Goal: Information Seeking & Learning: Find specific fact

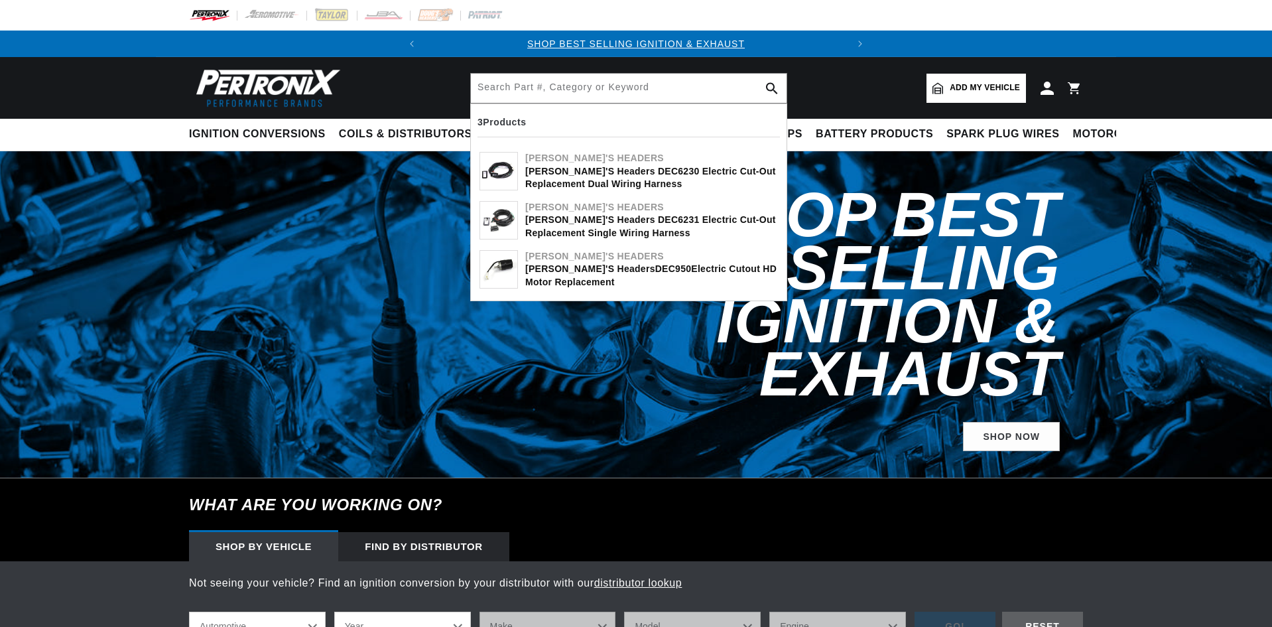
click at [582, 100] on input "text" at bounding box center [629, 88] width 316 height 29
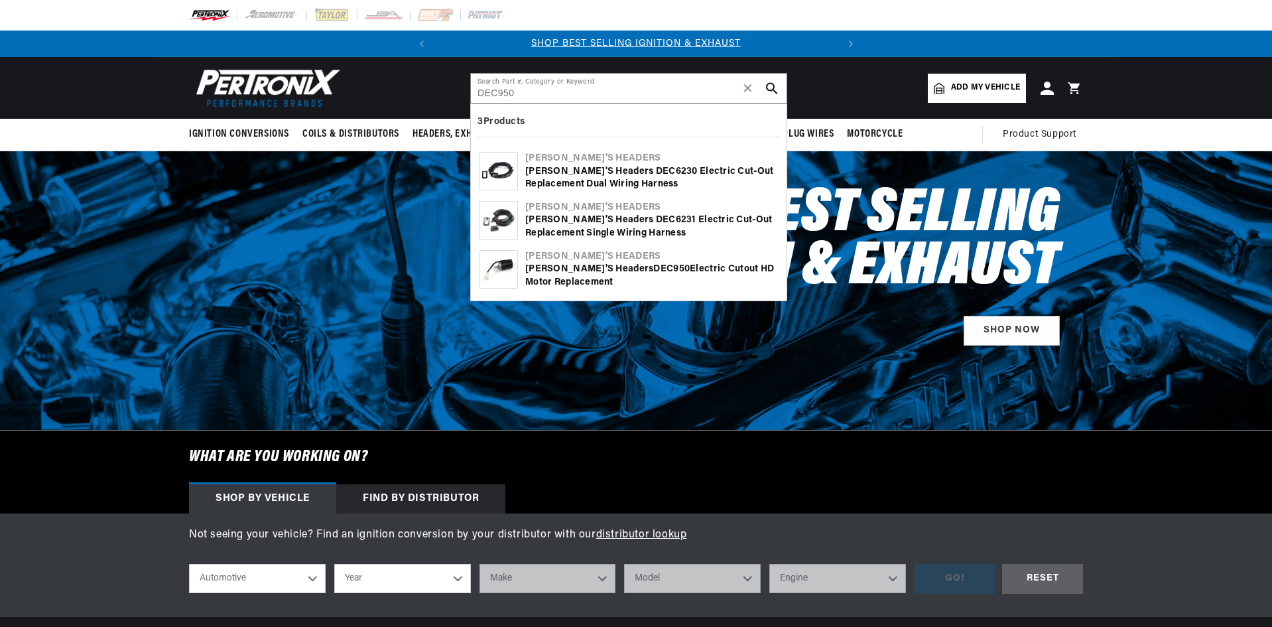
type input "DEC950"
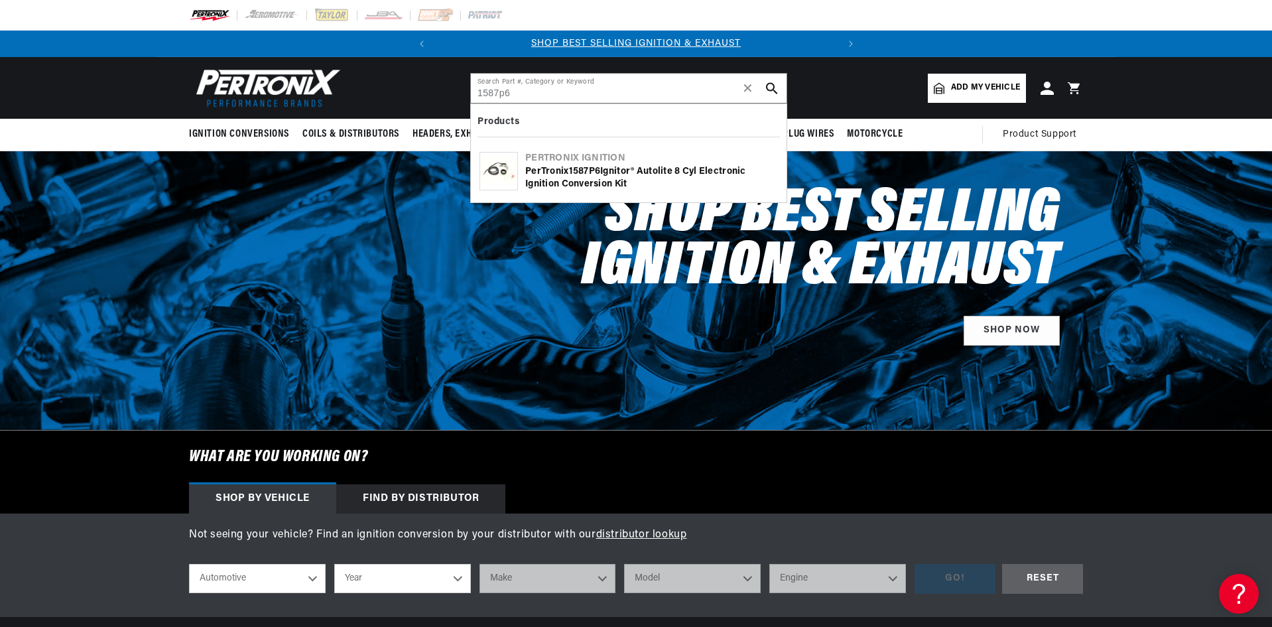
type input "1587p6"
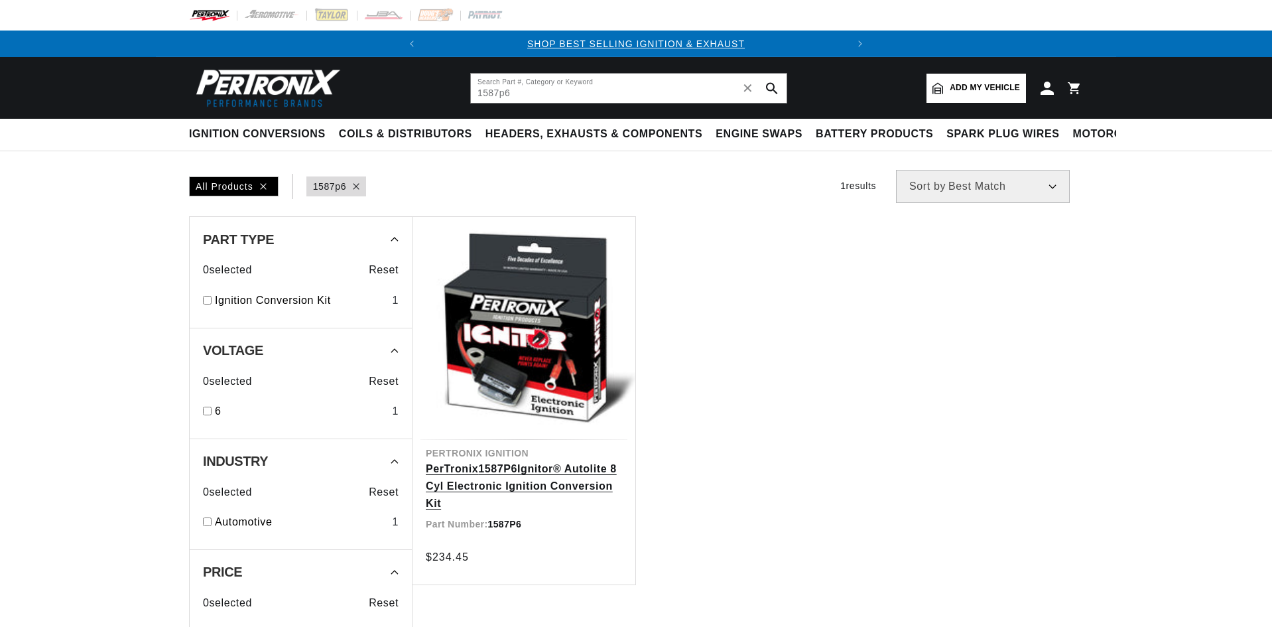
click at [498, 494] on link "PerTronix 1587P6 Ignitor® Autolite 8 Cyl Electronic Ignition Conversion Kit" at bounding box center [524, 485] width 196 height 51
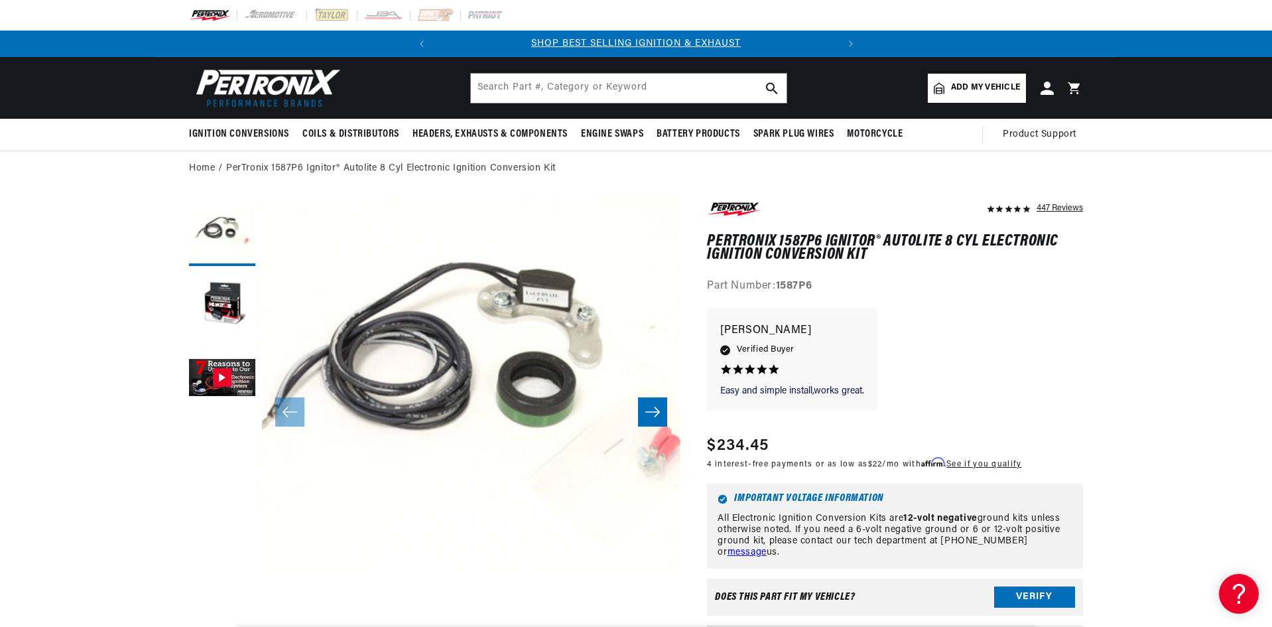
scroll to position [42, 0]
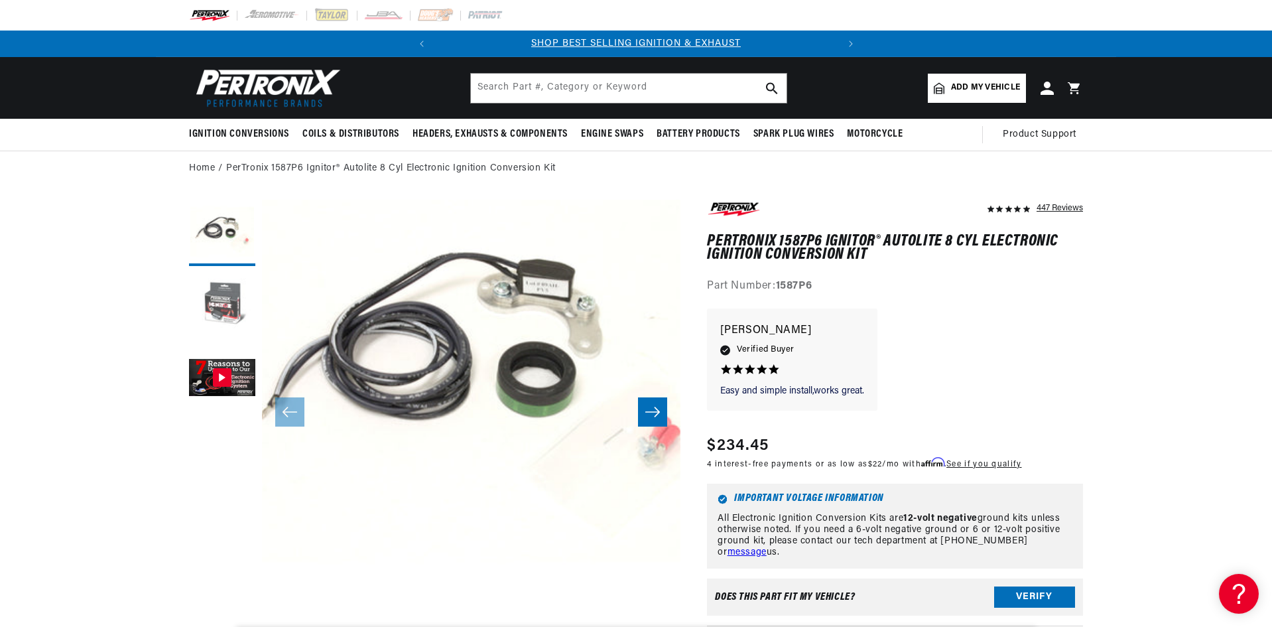
click at [218, 303] on button "Load image 2 in gallery view" at bounding box center [222, 306] width 66 height 66
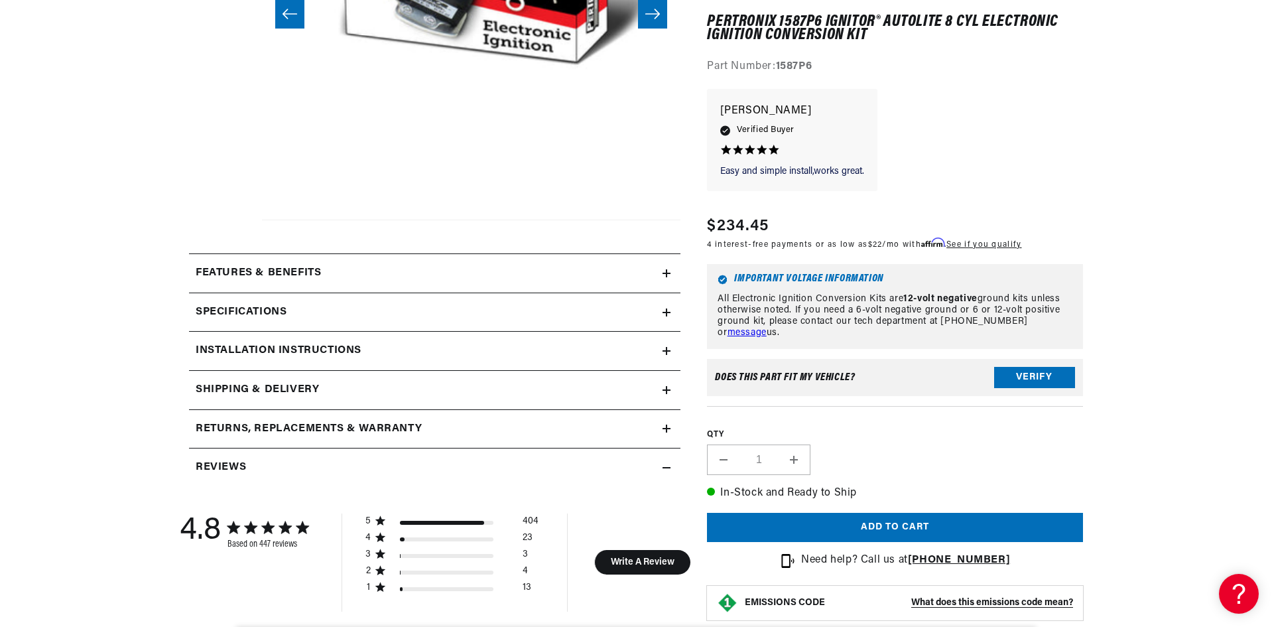
scroll to position [0, 402]
click at [536, 354] on div "Installation instructions" at bounding box center [426, 350] width 474 height 17
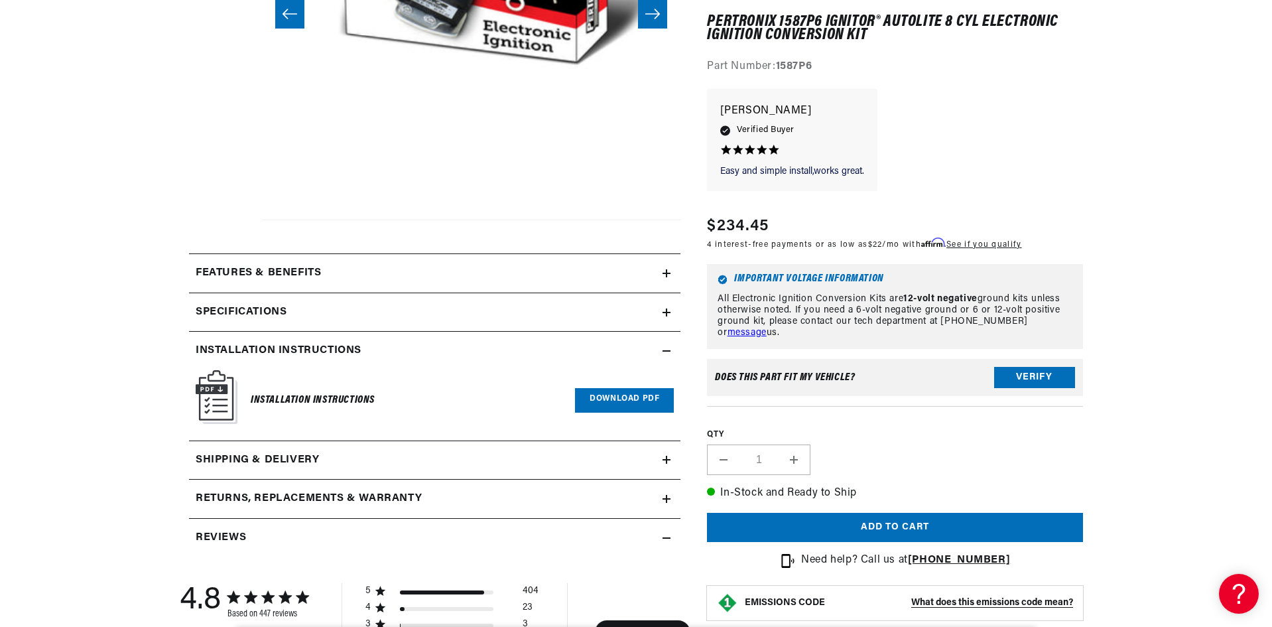
click at [608, 394] on link "Download PDF" at bounding box center [624, 400] width 99 height 25
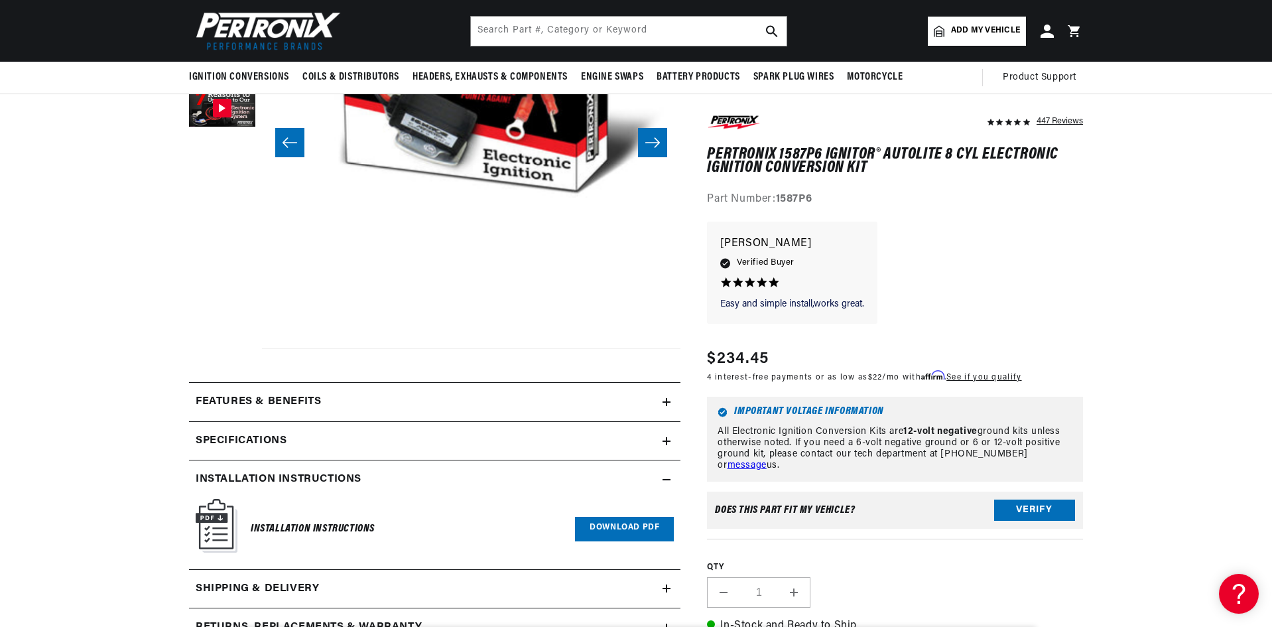
scroll to position [66, 0]
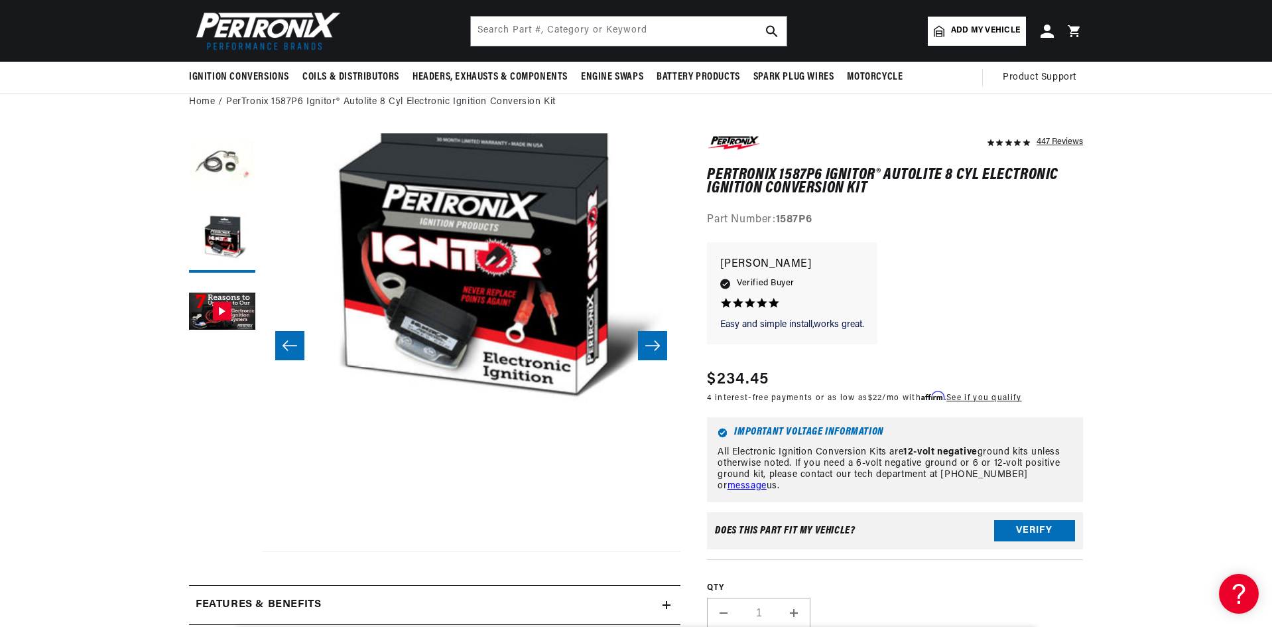
click at [808, 178] on h1 "PerTronix 1587P6 Ignitor® Autolite 8 Cyl Electronic Ignition Conversion Kit" at bounding box center [895, 182] width 376 height 27
click at [808, 177] on h1 "PerTronix 1587P6 Ignitor® Autolite 8 Cyl Electronic Ignition Conversion Kit" at bounding box center [895, 182] width 376 height 27
copy h1 "1587P6"
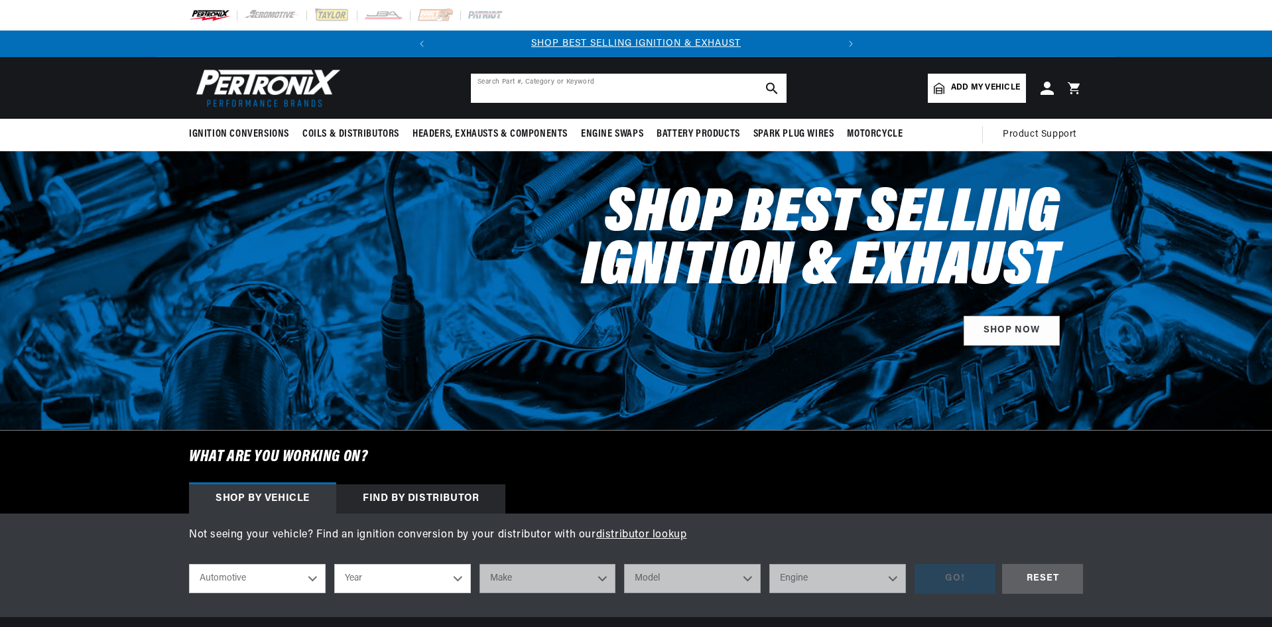
click at [527, 92] on input "text" at bounding box center [629, 88] width 316 height 29
type input "D359-ss"
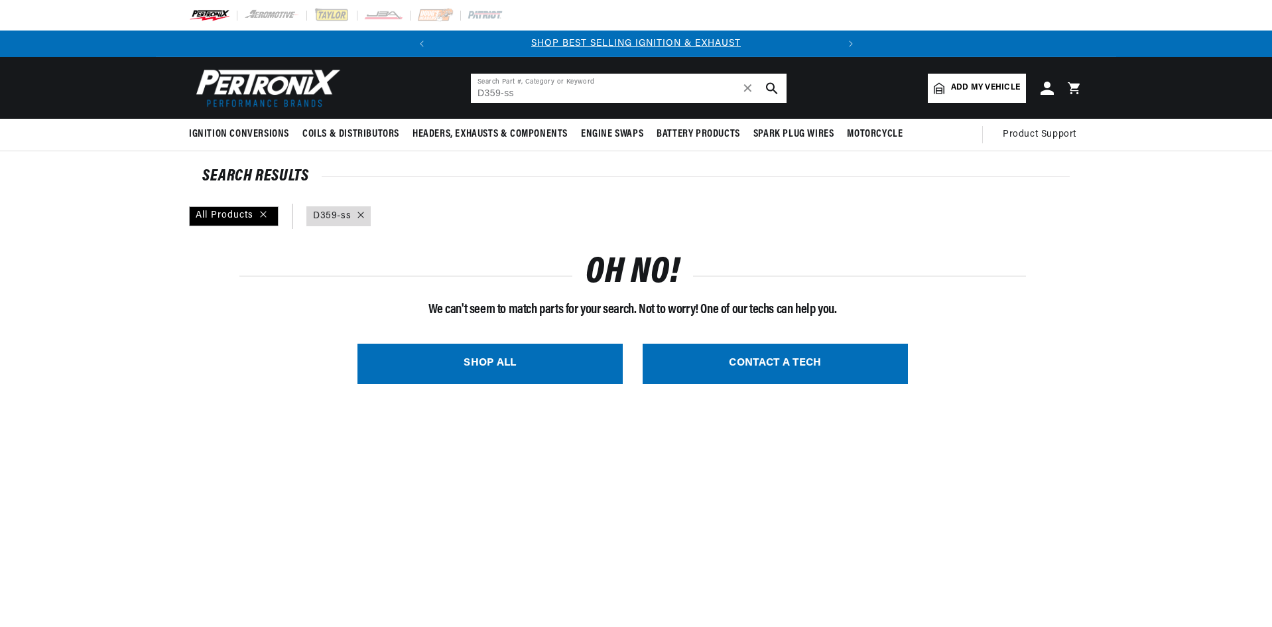
click at [503, 91] on input "D359-ss" at bounding box center [629, 88] width 316 height 29
click at [620, 37] on p "FREE SHIPPING ON ORDERS OVER $109" at bounding box center [637, 43] width 403 height 15
click at [521, 97] on input "D359ss" at bounding box center [629, 88] width 316 height 29
click at [547, 88] on input "D359-r" at bounding box center [629, 88] width 316 height 29
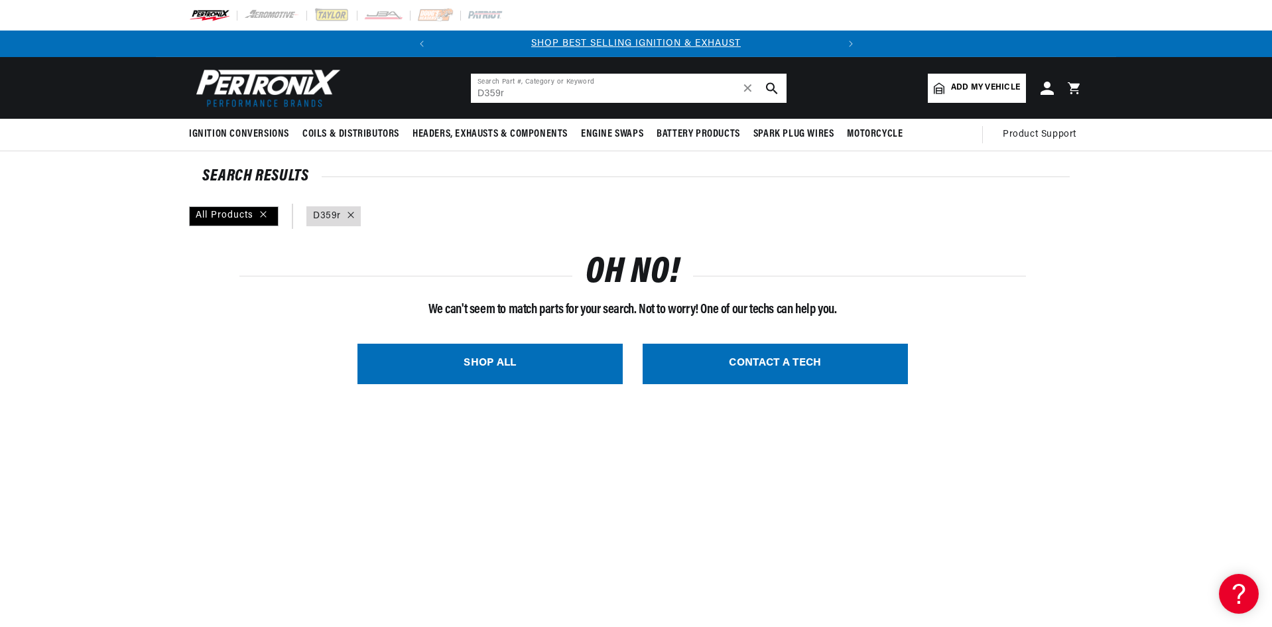
drag, startPoint x: 511, startPoint y: 96, endPoint x: 513, endPoint y: 112, distance: 16.0
click at [510, 98] on input "D359r" at bounding box center [629, 88] width 316 height 29
type input "D359"
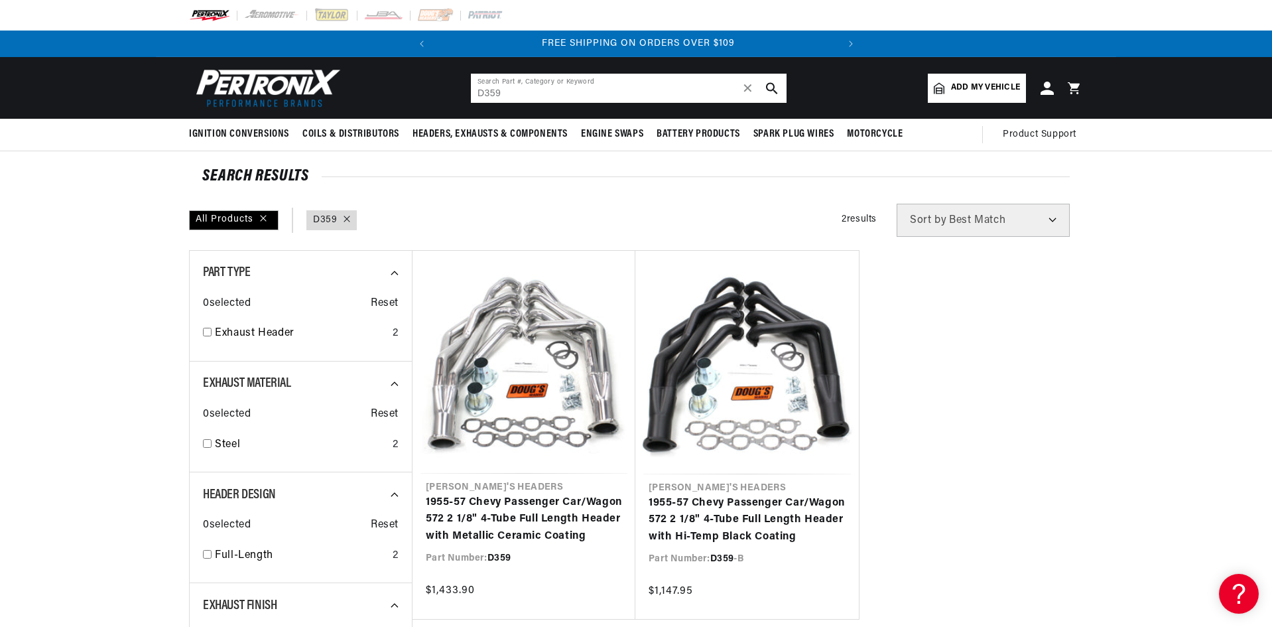
scroll to position [0, 402]
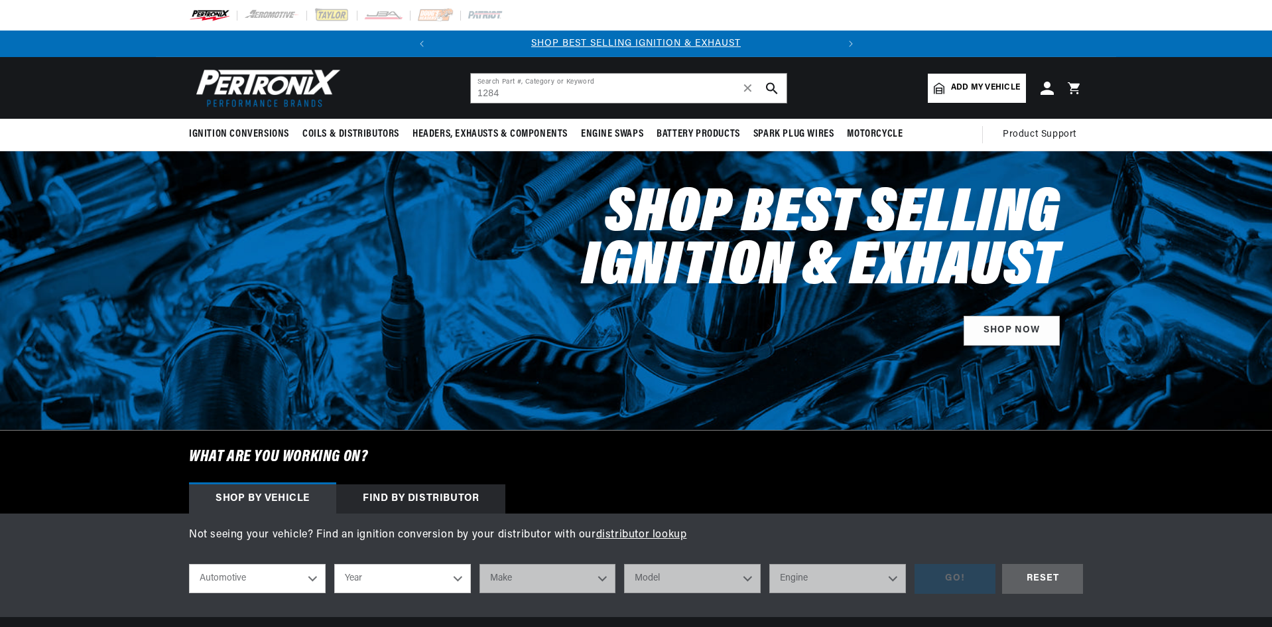
type input "1284"
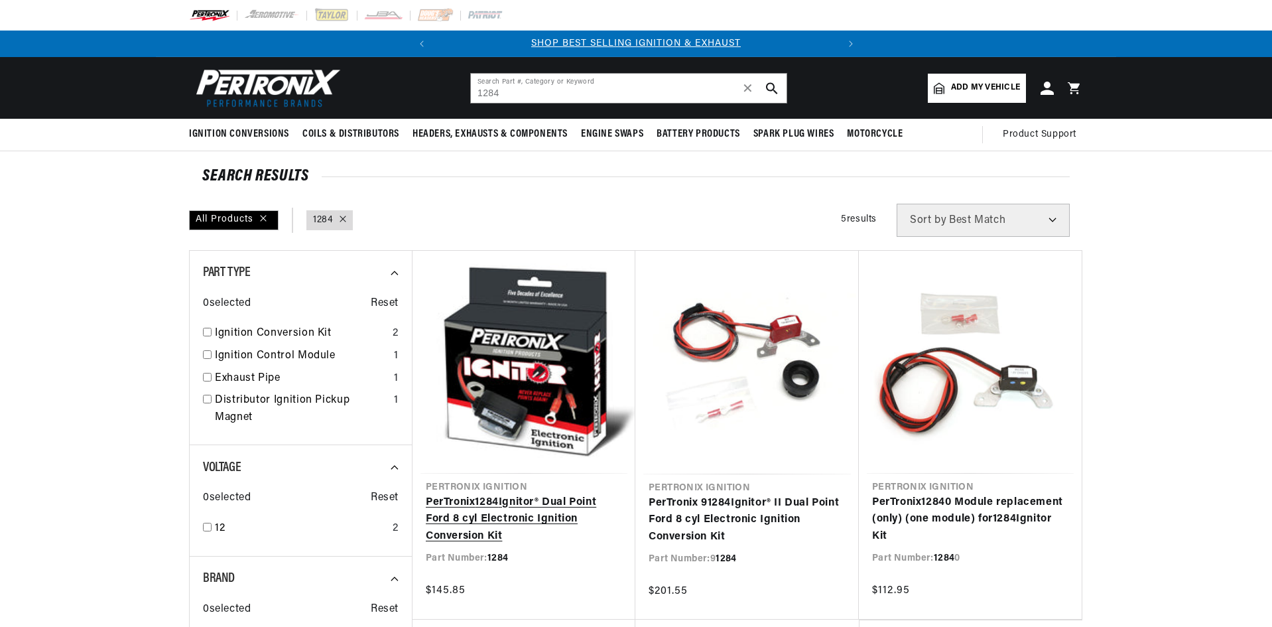
click at [533, 511] on link "PerTronix 1284 Ignitor® Dual Point Ford 8 cyl Electronic Ignition Conversion Kit" at bounding box center [524, 519] width 196 height 51
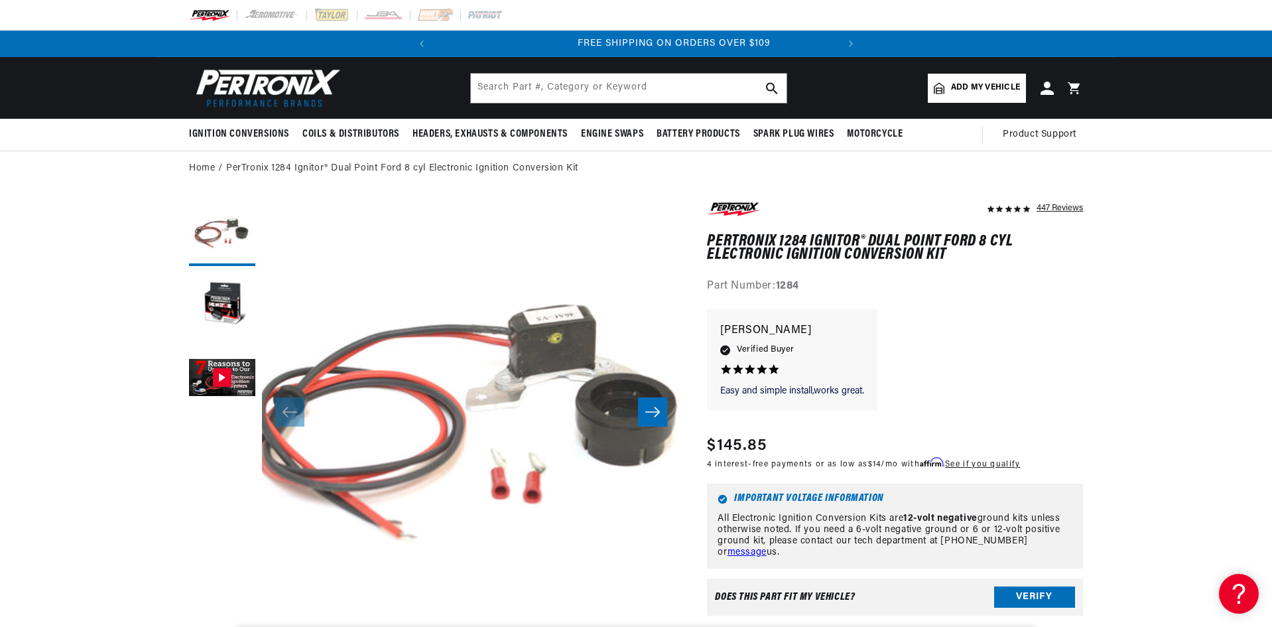
scroll to position [0, 402]
click at [521, 98] on input "text" at bounding box center [629, 88] width 316 height 29
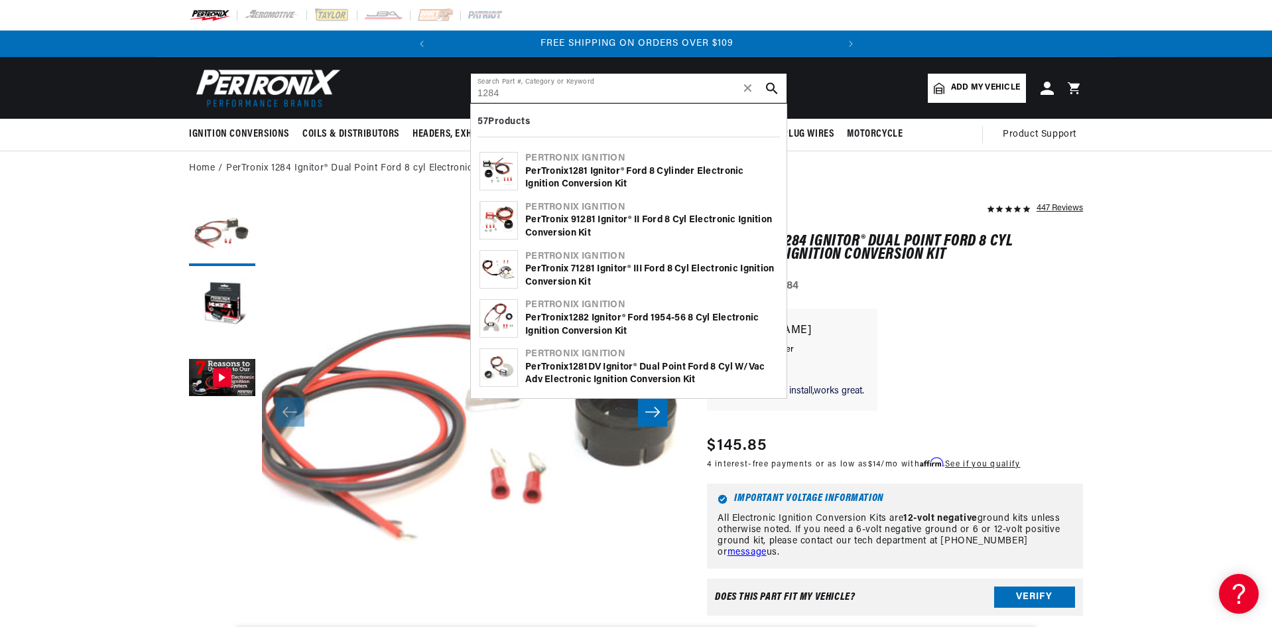
type input "1284"
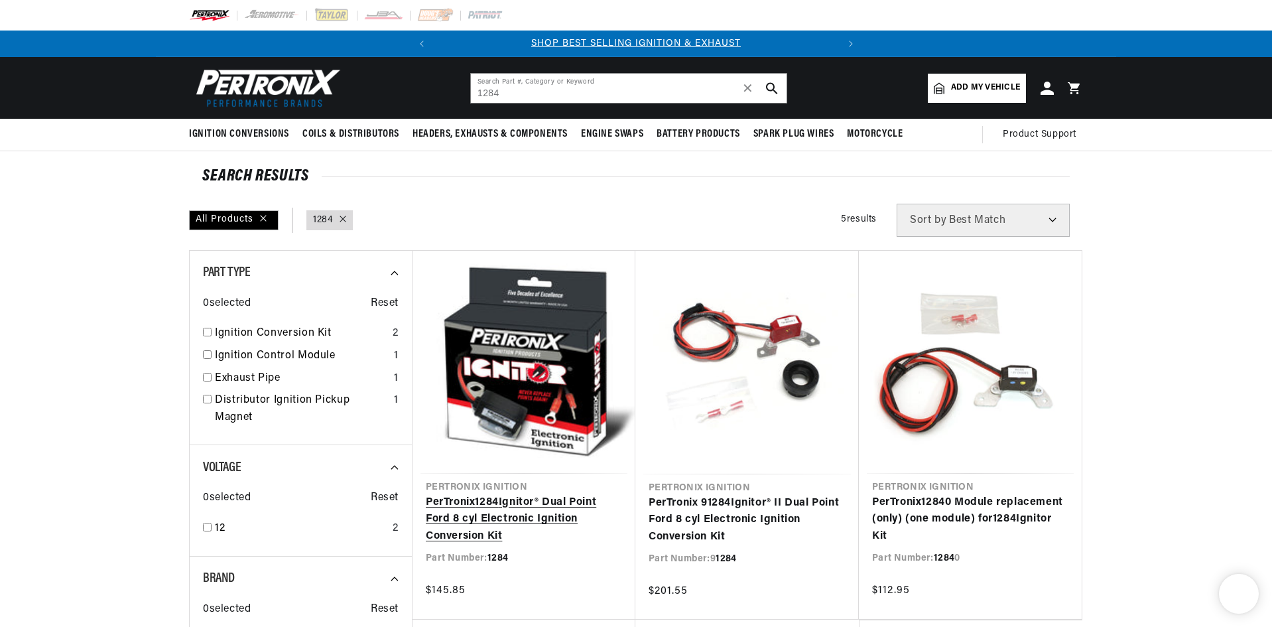
click at [546, 502] on link "PerTronix 1284 Ignitor® Dual Point Ford 8 cyl Electronic Ignition Conversion Kit" at bounding box center [524, 519] width 196 height 51
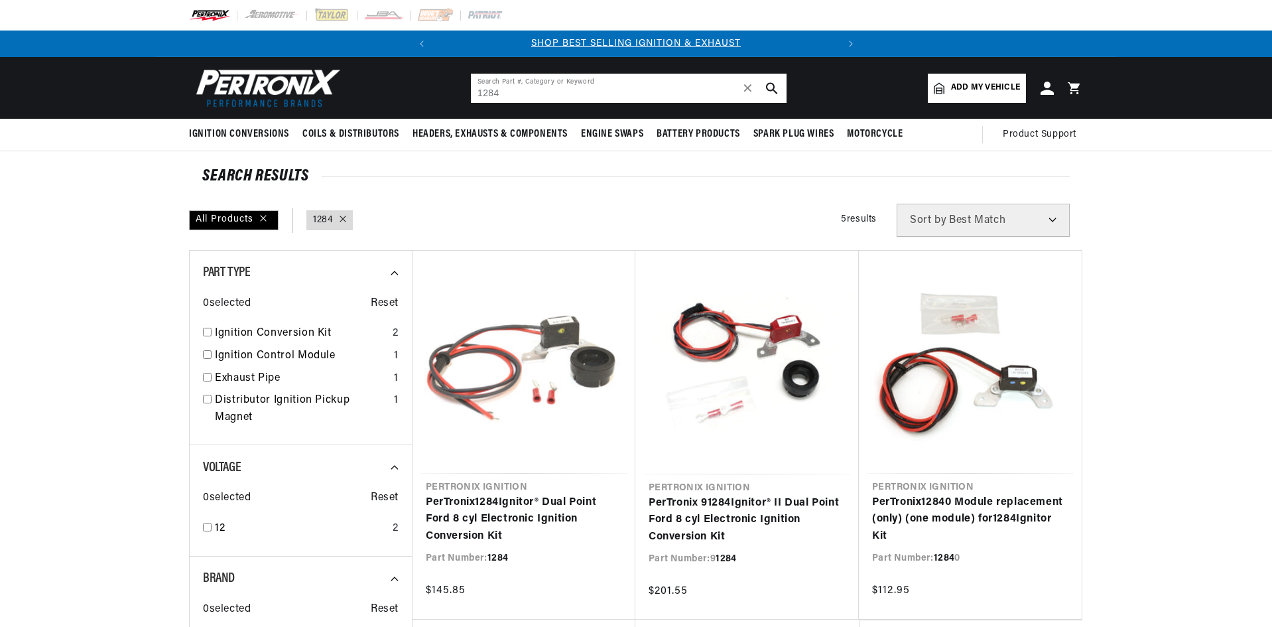
click at [529, 84] on input "1284" at bounding box center [629, 88] width 316 height 29
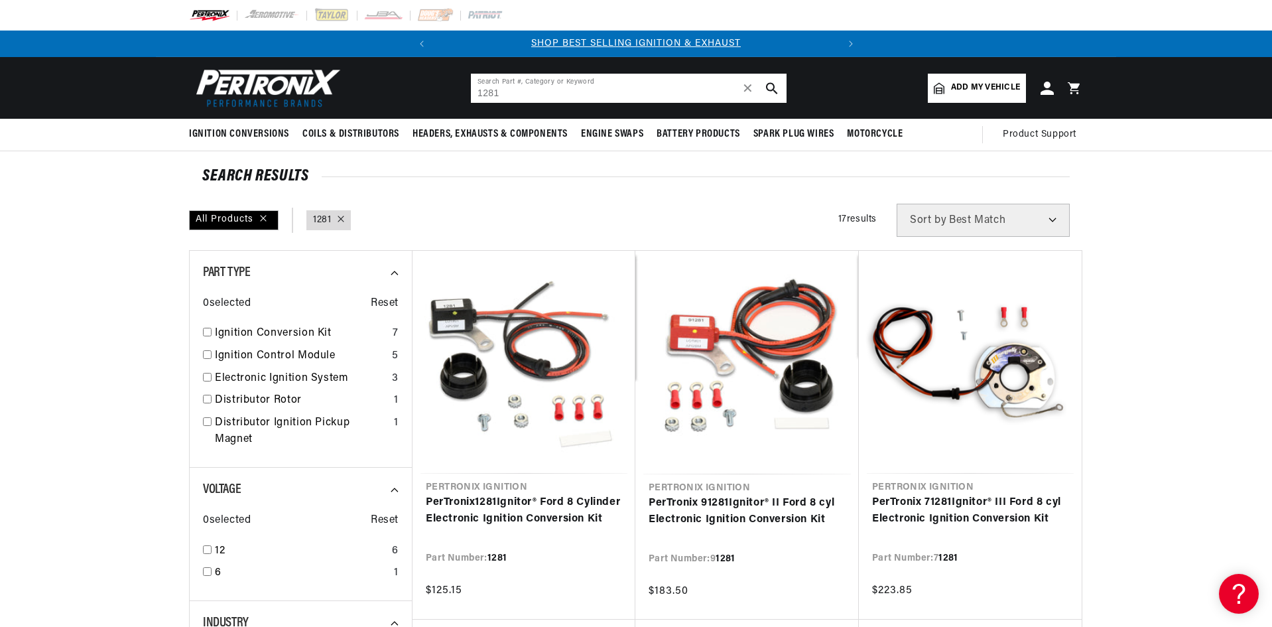
type input "1284"
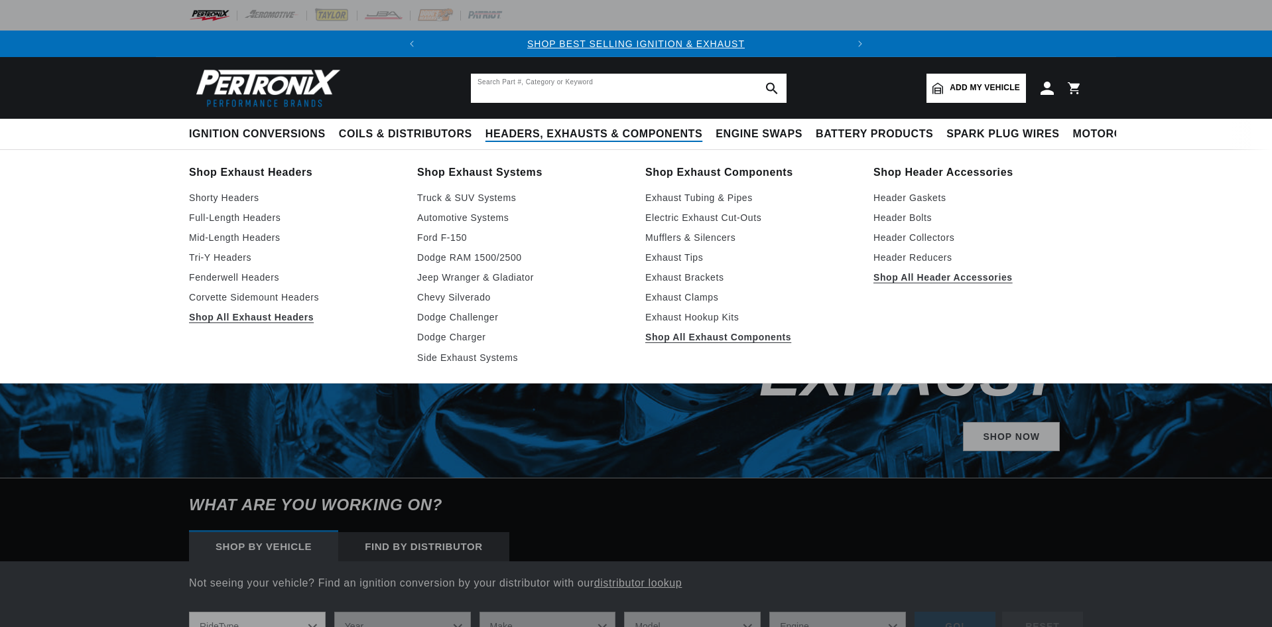
click at [509, 92] on input "text" at bounding box center [629, 88] width 316 height 29
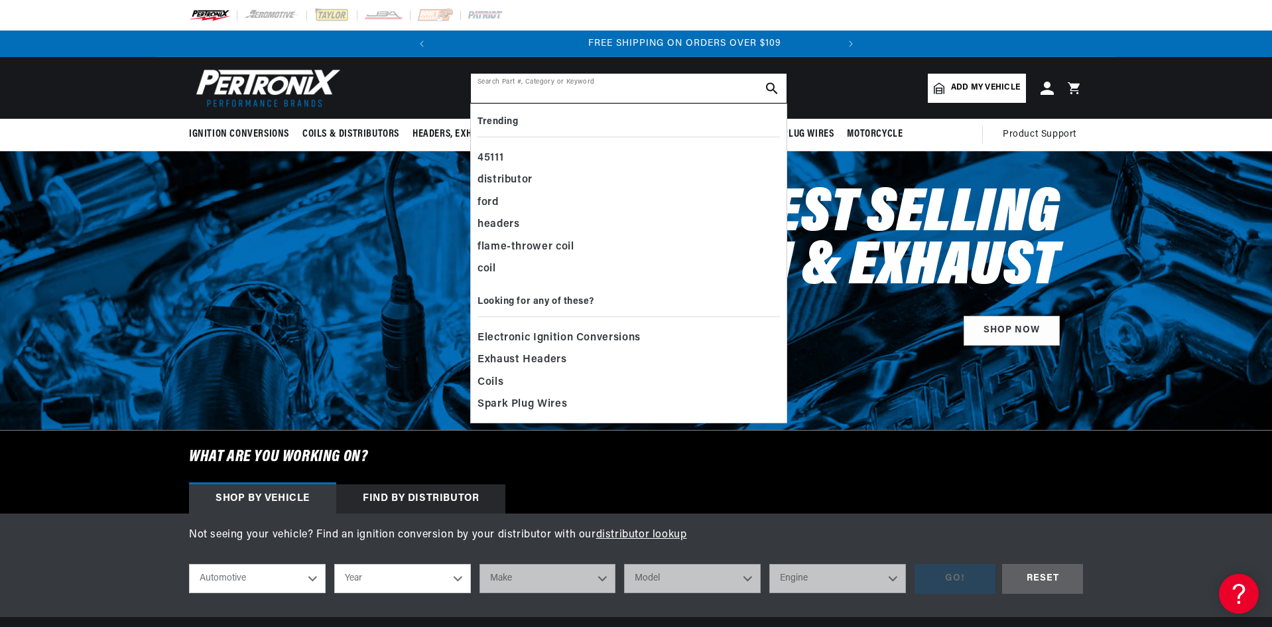
scroll to position [0, 402]
click at [517, 86] on input "text" at bounding box center [629, 88] width 316 height 29
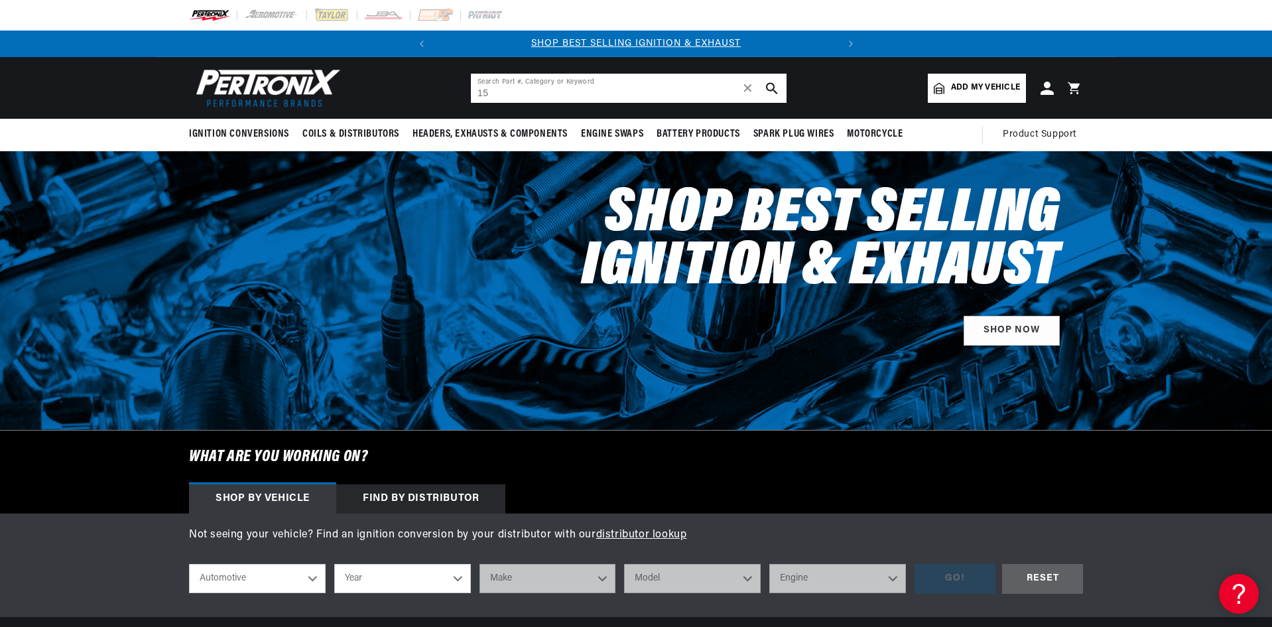
type input "1"
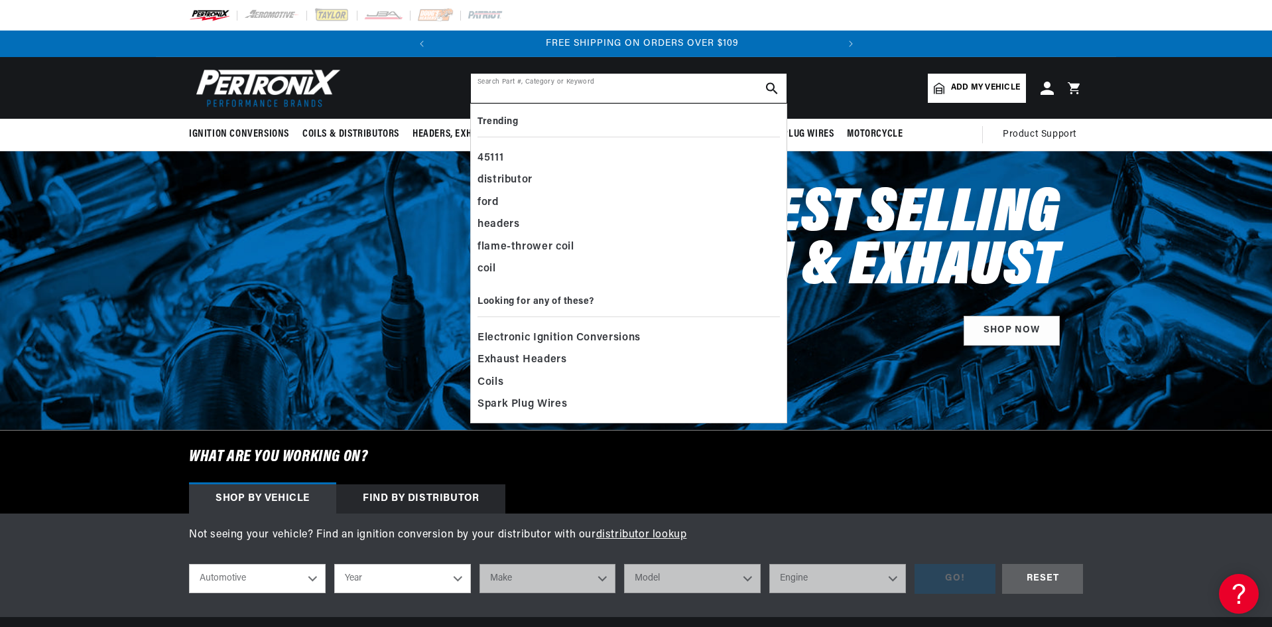
scroll to position [0, 402]
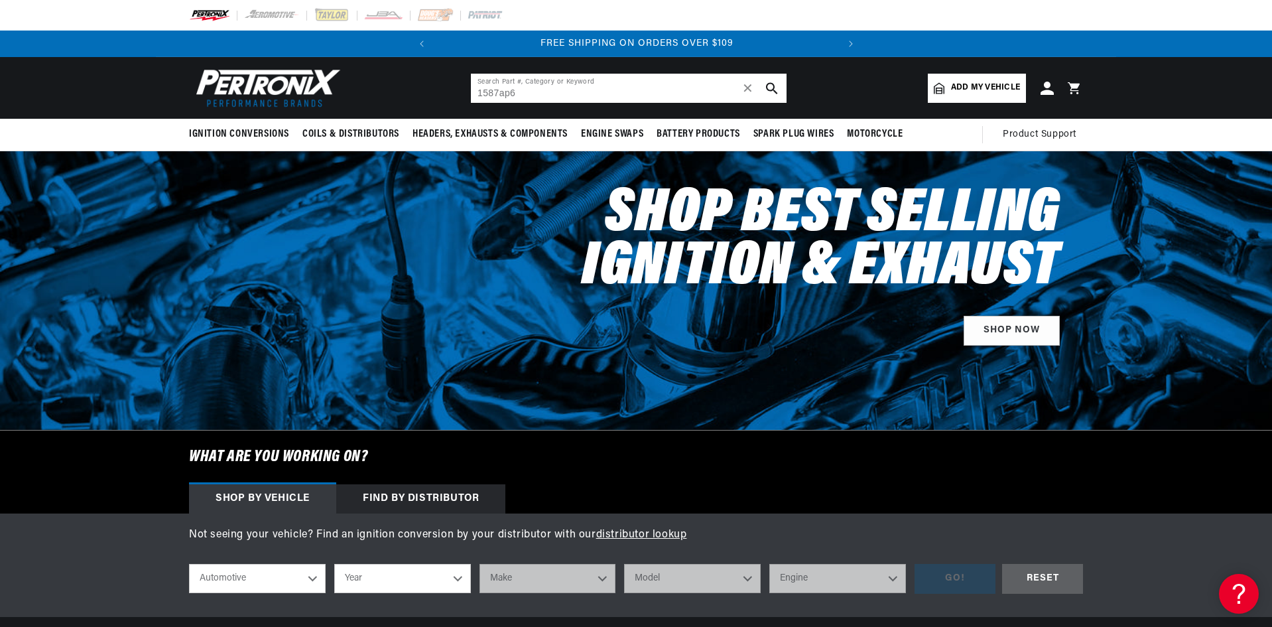
type input "1587ap6"
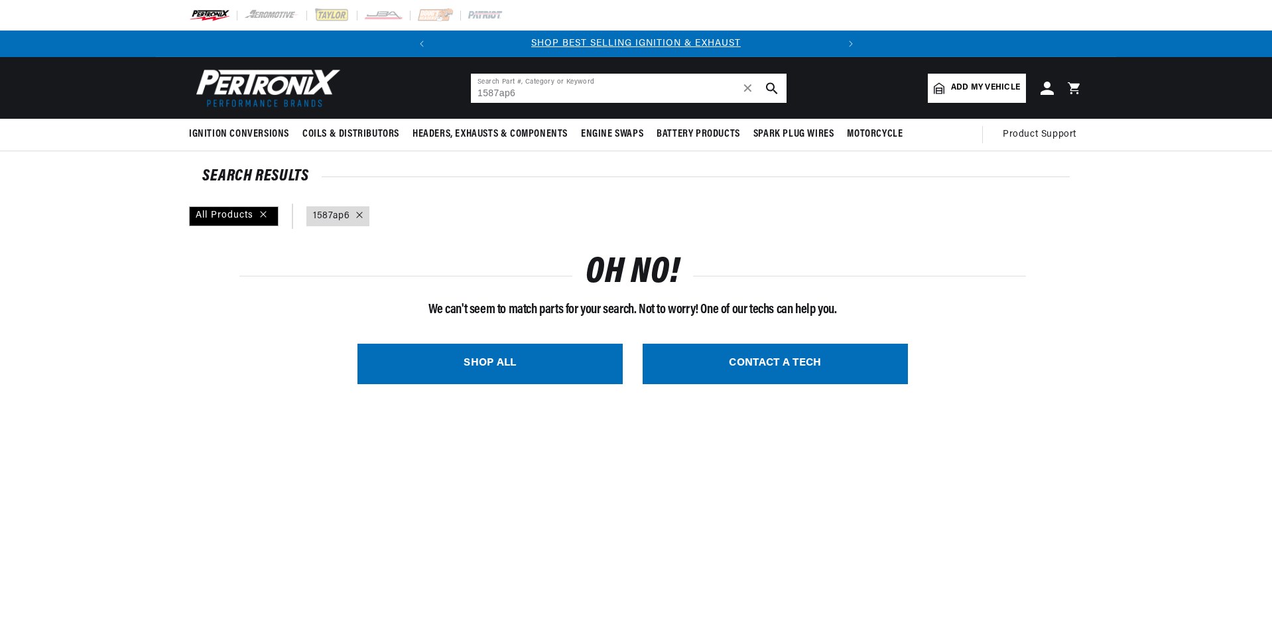
click at [504, 94] on input "1587ap6" at bounding box center [629, 88] width 316 height 29
type input "1587p6"
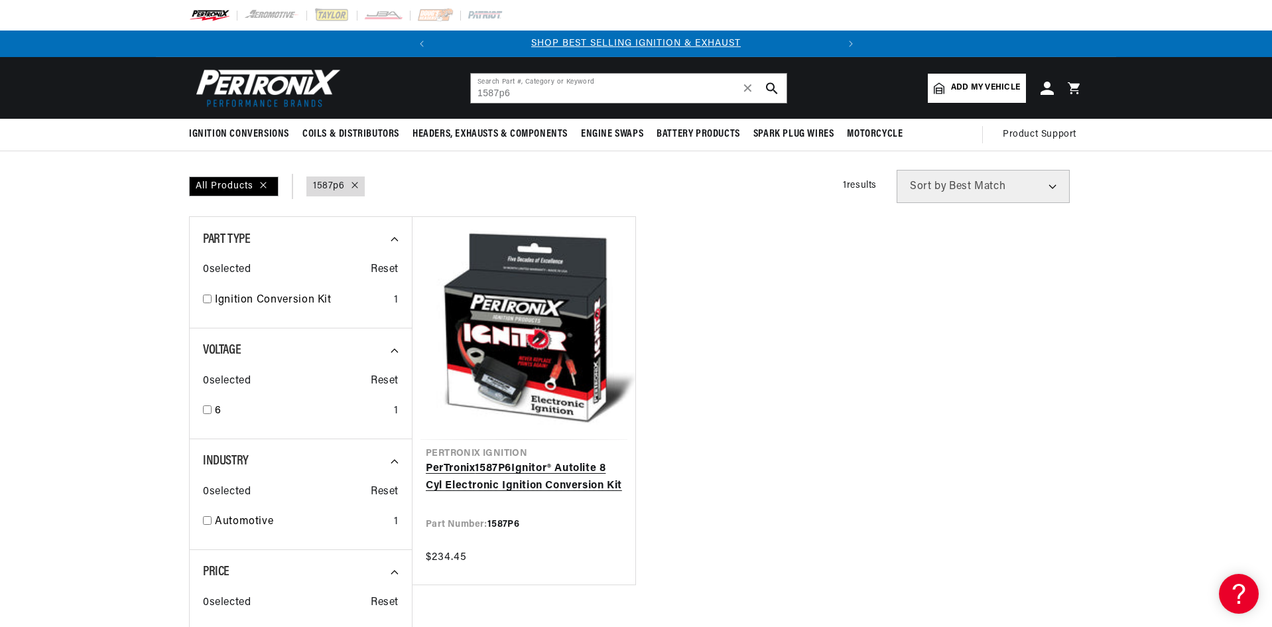
click at [514, 472] on link "PerTronix 1587P6 Ignitor® Autolite 8 Cyl Electronic Ignition Conversion Kit" at bounding box center [524, 477] width 196 height 34
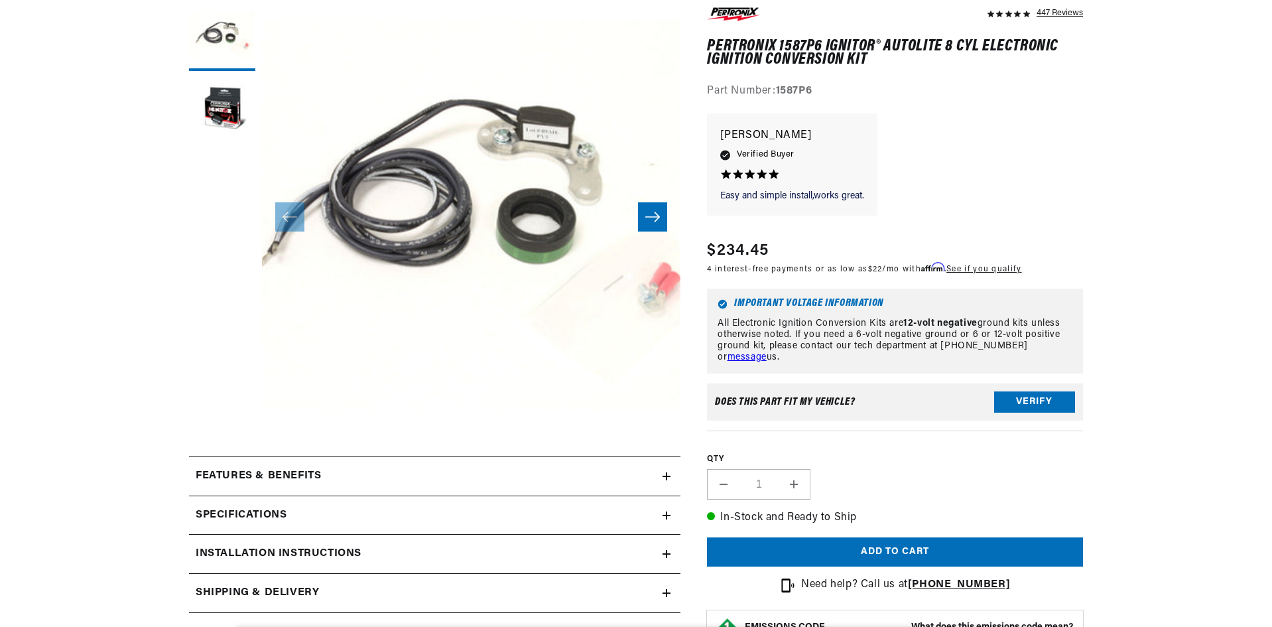
scroll to position [398, 0]
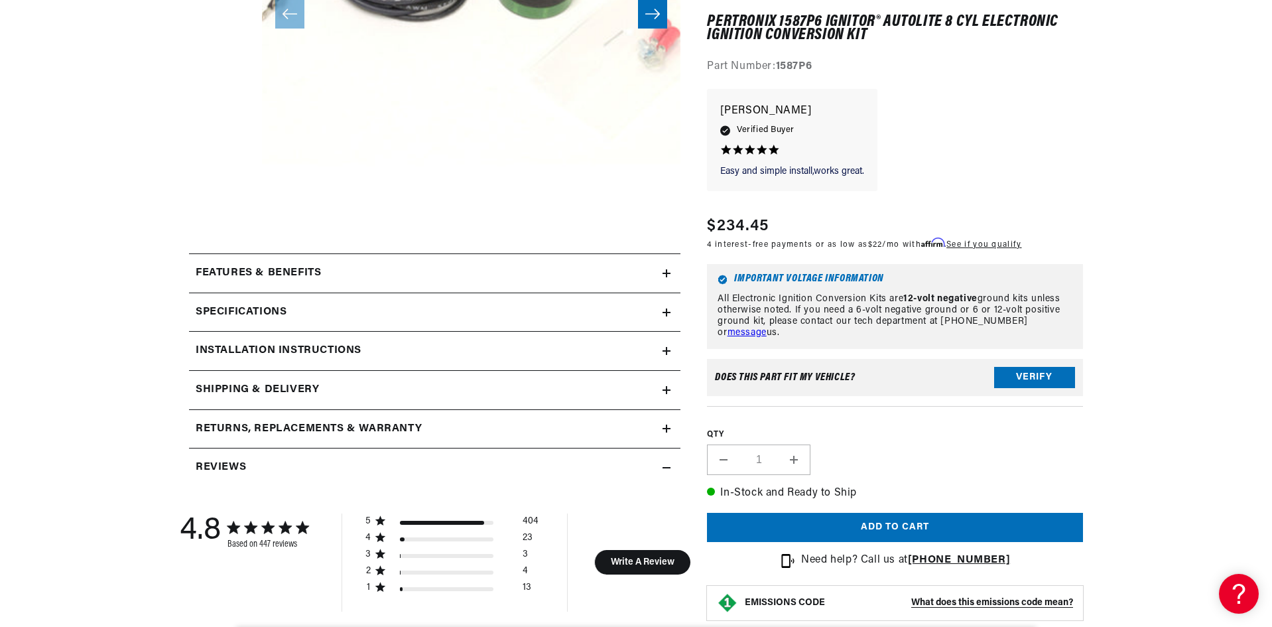
click at [419, 342] on summary "Installation instructions" at bounding box center [435, 351] width 492 height 38
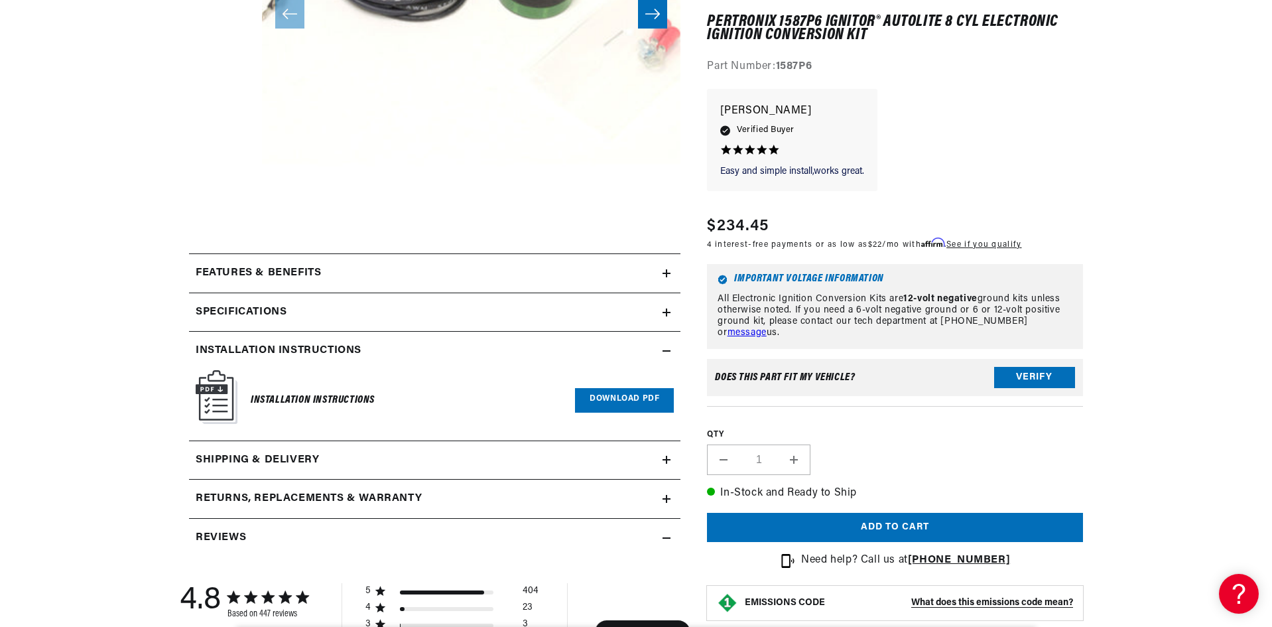
scroll to position [0, 0]
click at [630, 399] on link "Download PDF" at bounding box center [624, 400] width 99 height 25
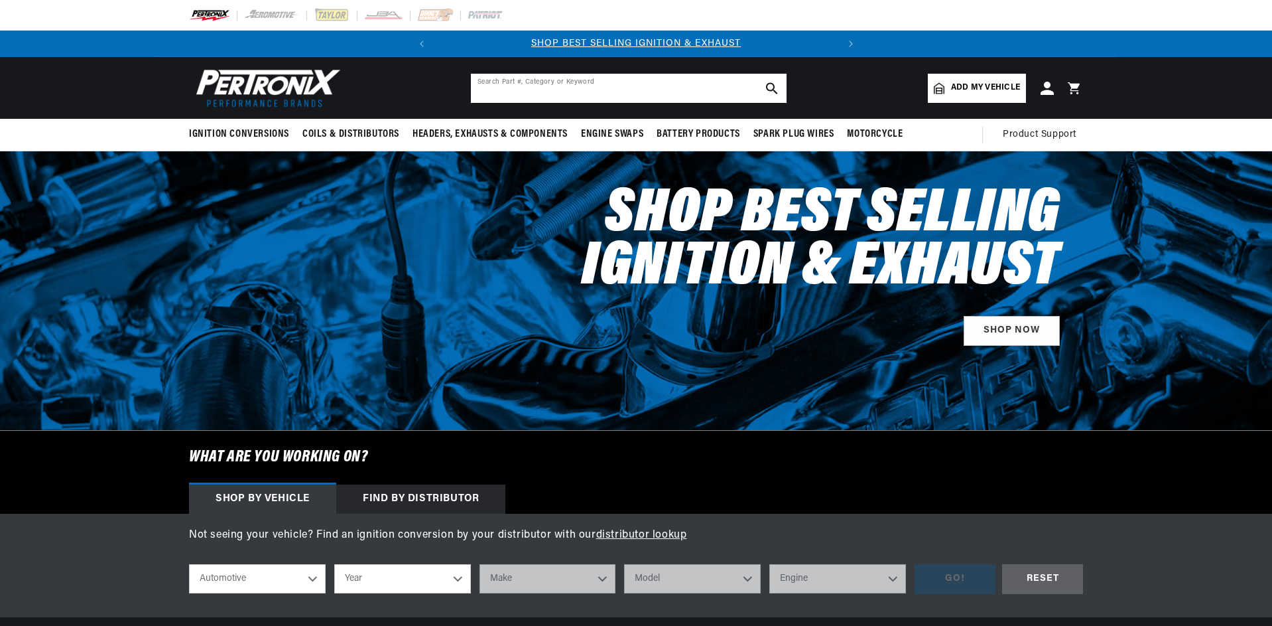
click at [620, 92] on input "text" at bounding box center [629, 88] width 316 height 29
click at [620, 90] on input "text" at bounding box center [629, 88] width 316 height 29
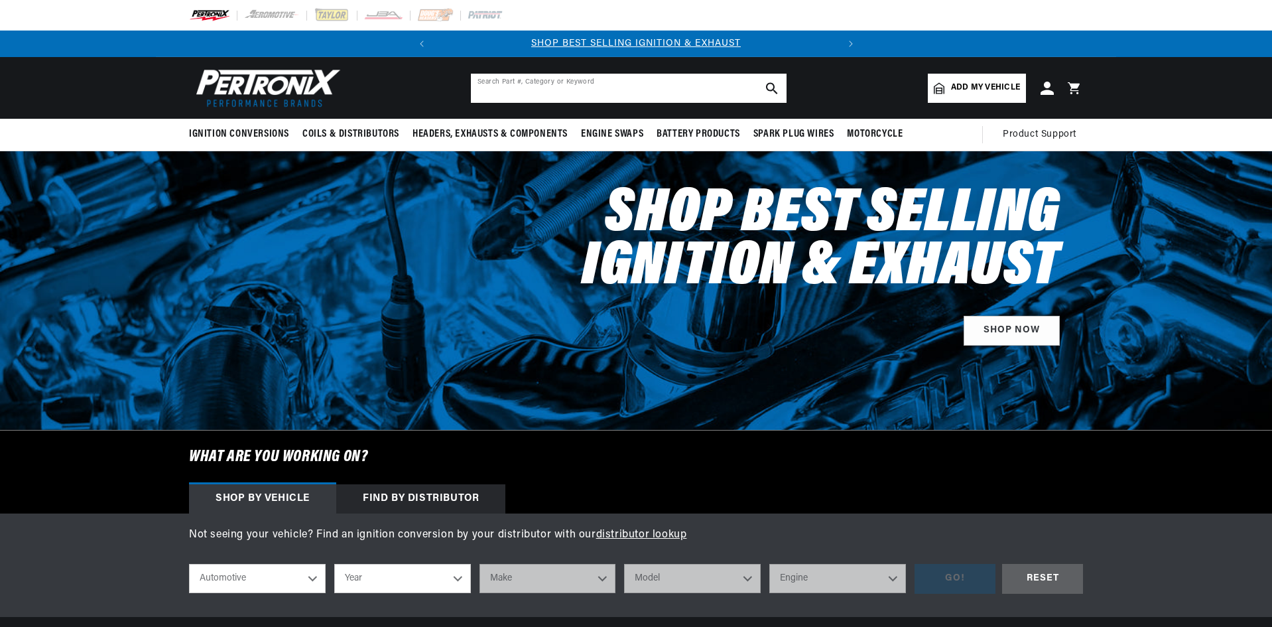
paste input "50003"
type input "50003"
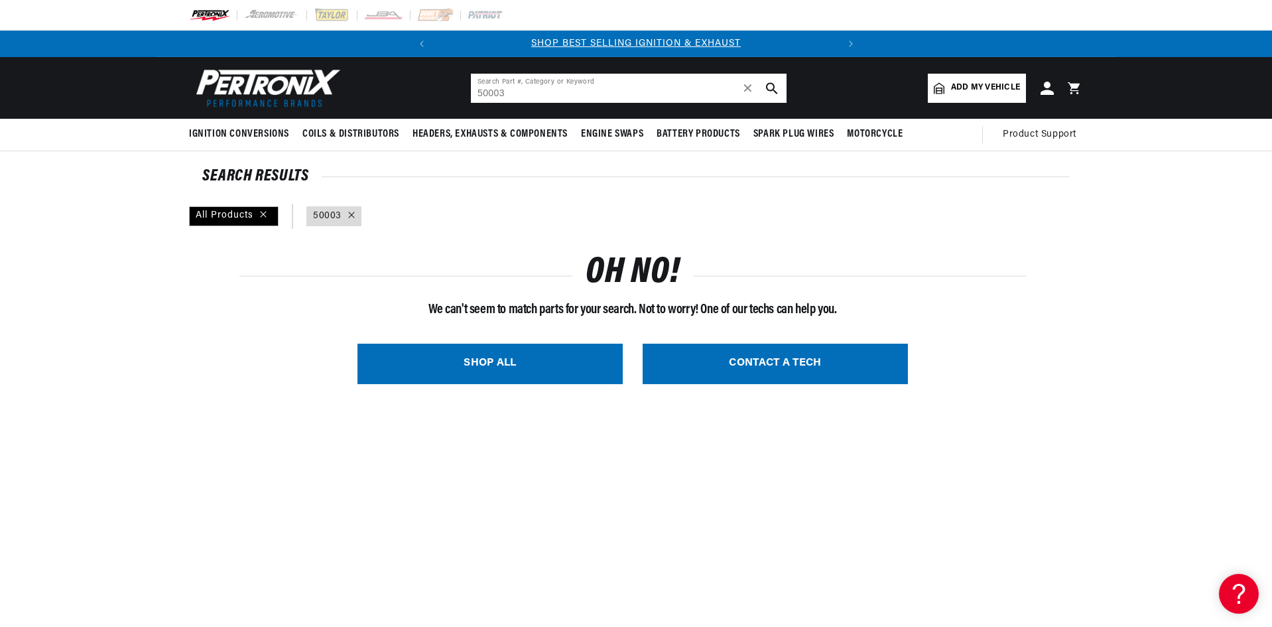
click at [498, 92] on input "50003" at bounding box center [629, 88] width 316 height 29
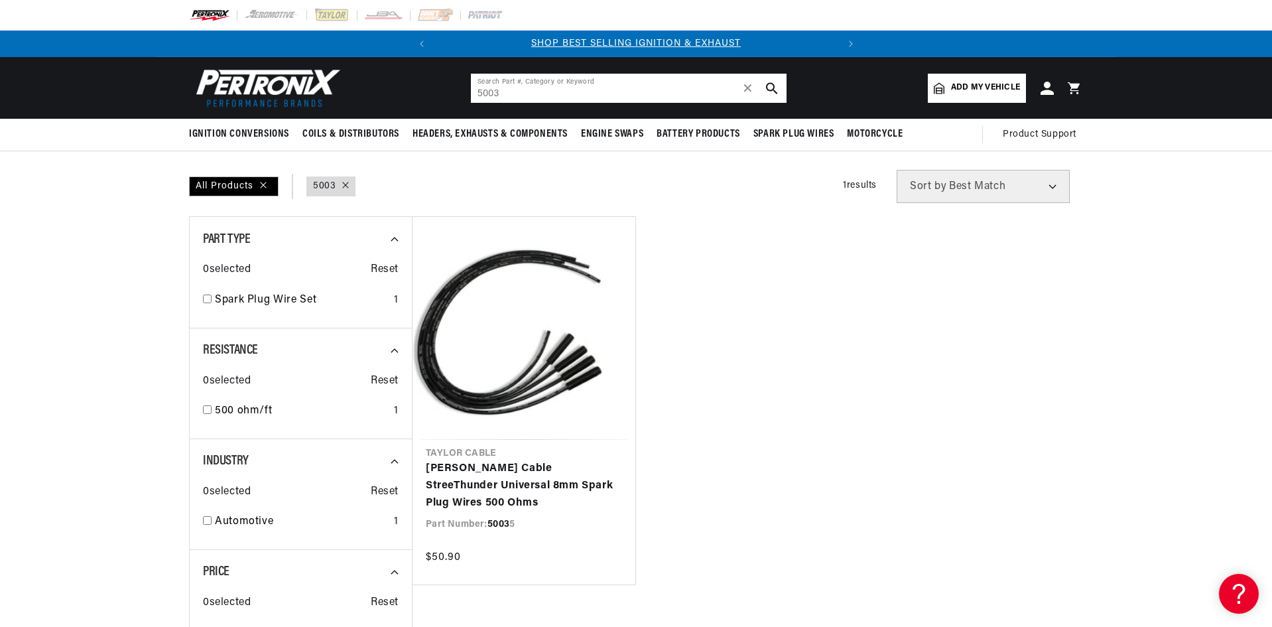
click at [482, 90] on input "5003" at bounding box center [629, 88] width 316 height 29
type input "54003"
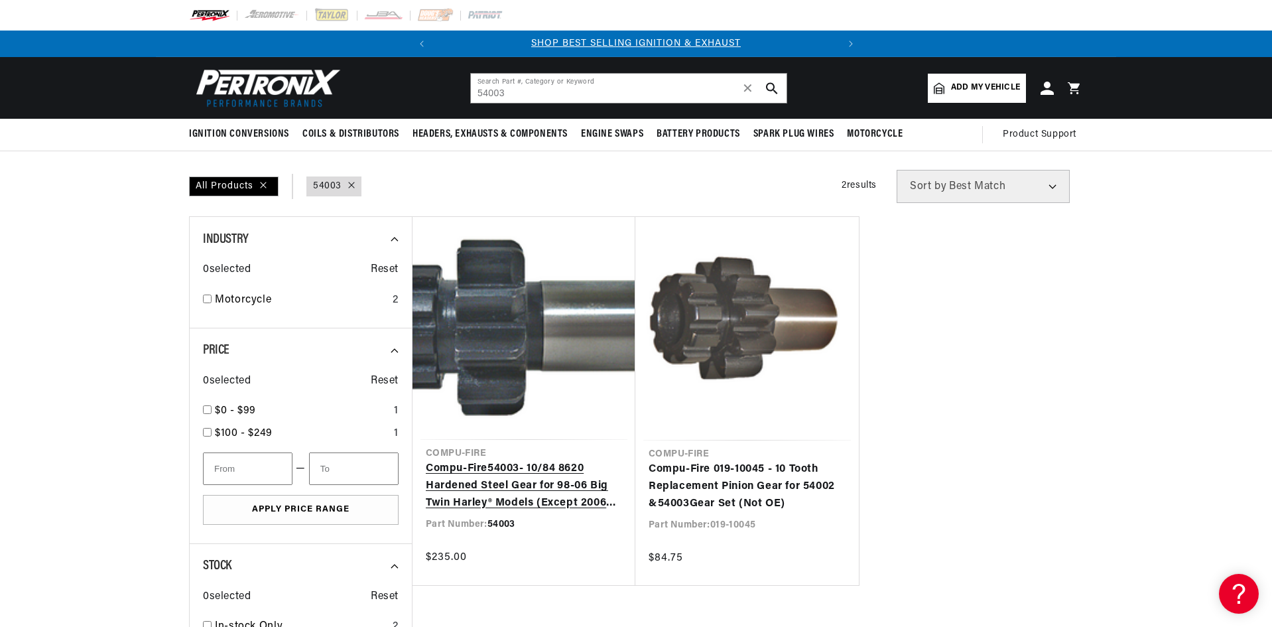
click at [555, 500] on link "Compu-Fire 54003 - 10/84 8620 Hardened Steel Gear for 98-06 Big Twin Harley® Mo…" at bounding box center [524, 485] width 196 height 51
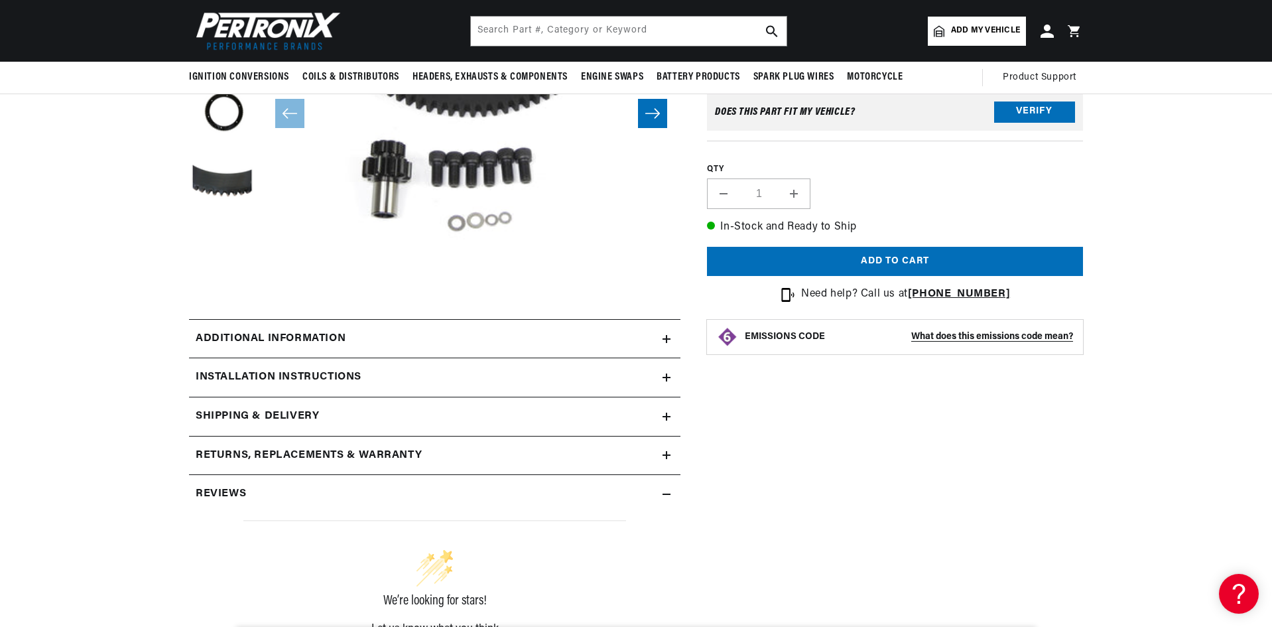
click at [516, 373] on div "Installation instructions" at bounding box center [426, 377] width 474 height 17
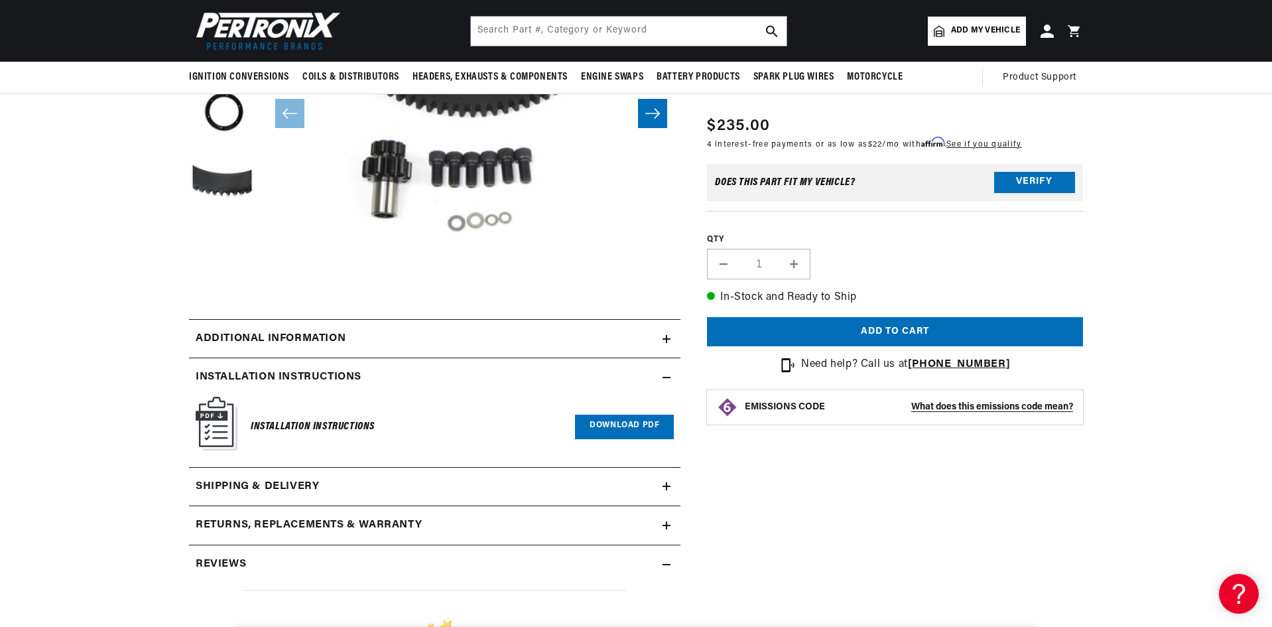
click at [632, 424] on link "Download PDF" at bounding box center [624, 427] width 99 height 25
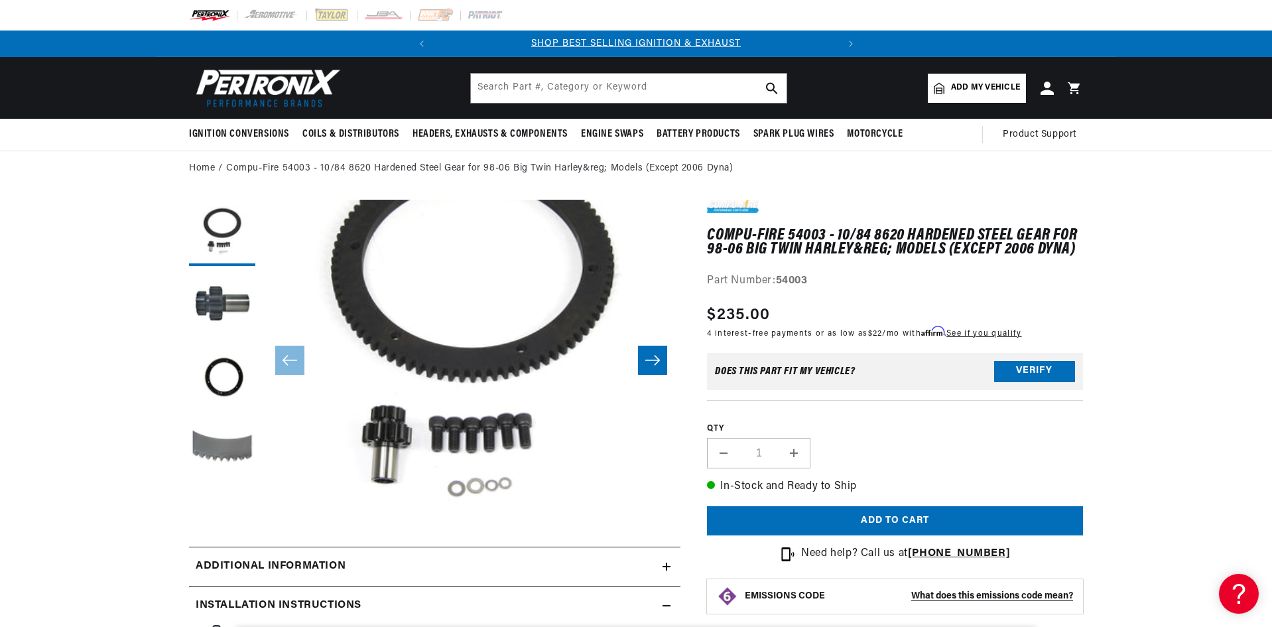
click at [226, 454] on button "Load image 4 in gallery view" at bounding box center [222, 452] width 66 height 66
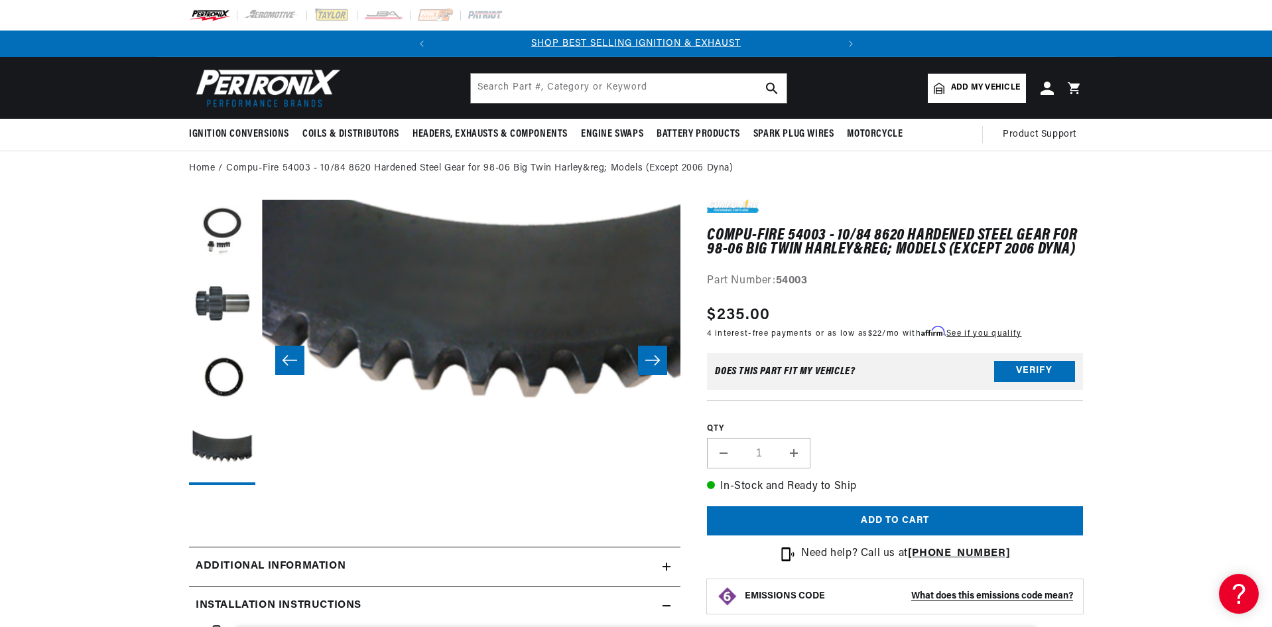
scroll to position [31, 1256]
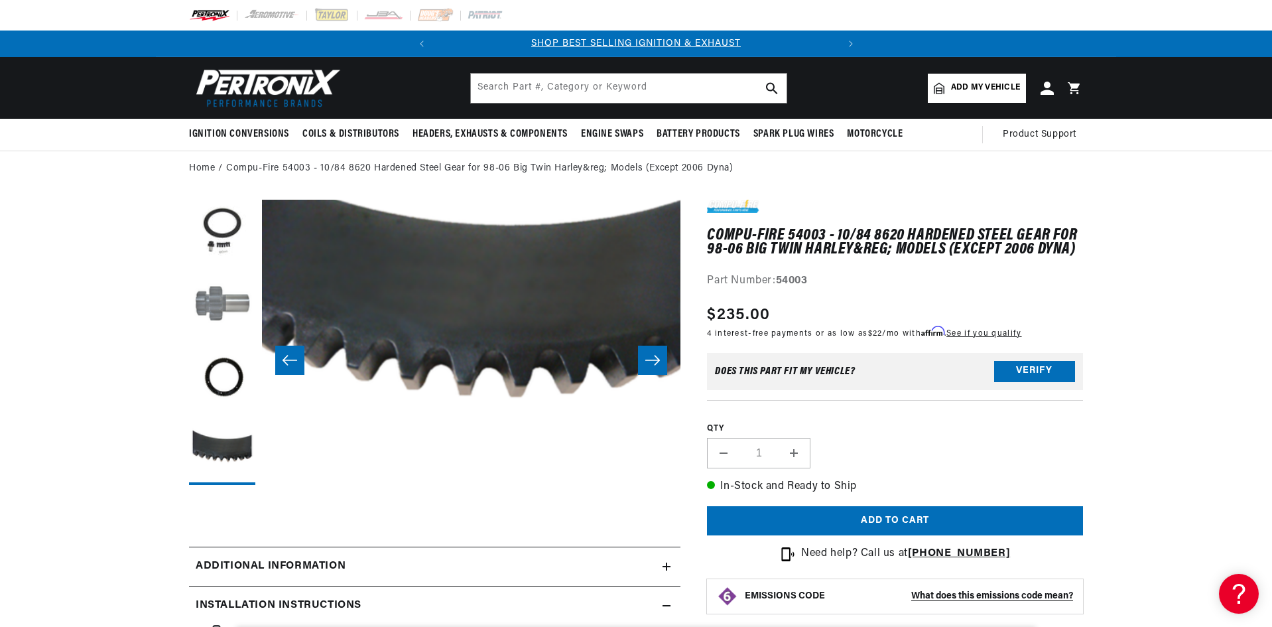
click at [212, 295] on button "Load image 2 in gallery view" at bounding box center [222, 306] width 66 height 66
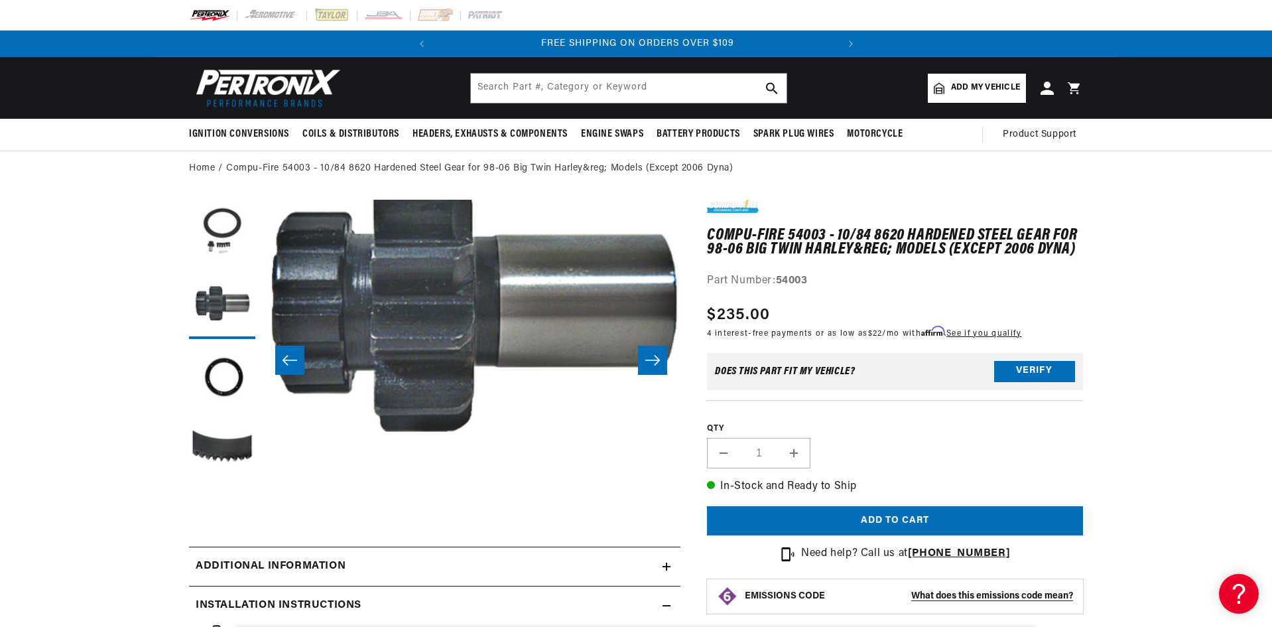
scroll to position [0, 402]
click at [216, 387] on button "Load image 3 in gallery view" at bounding box center [222, 379] width 66 height 66
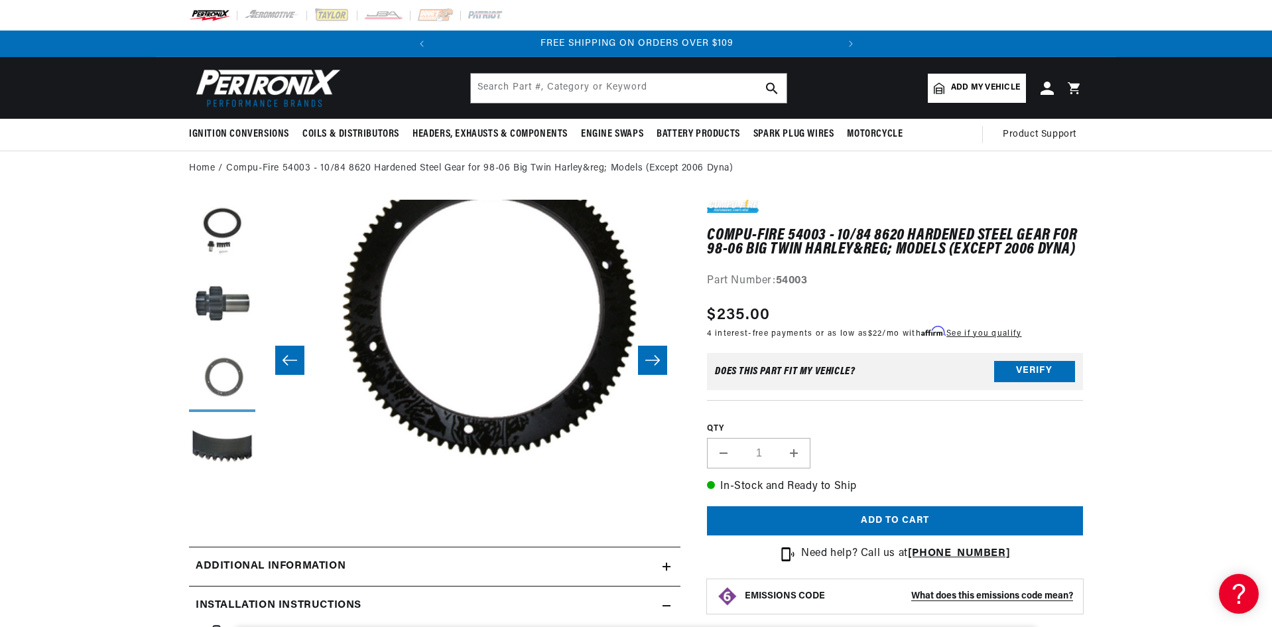
scroll to position [31, 838]
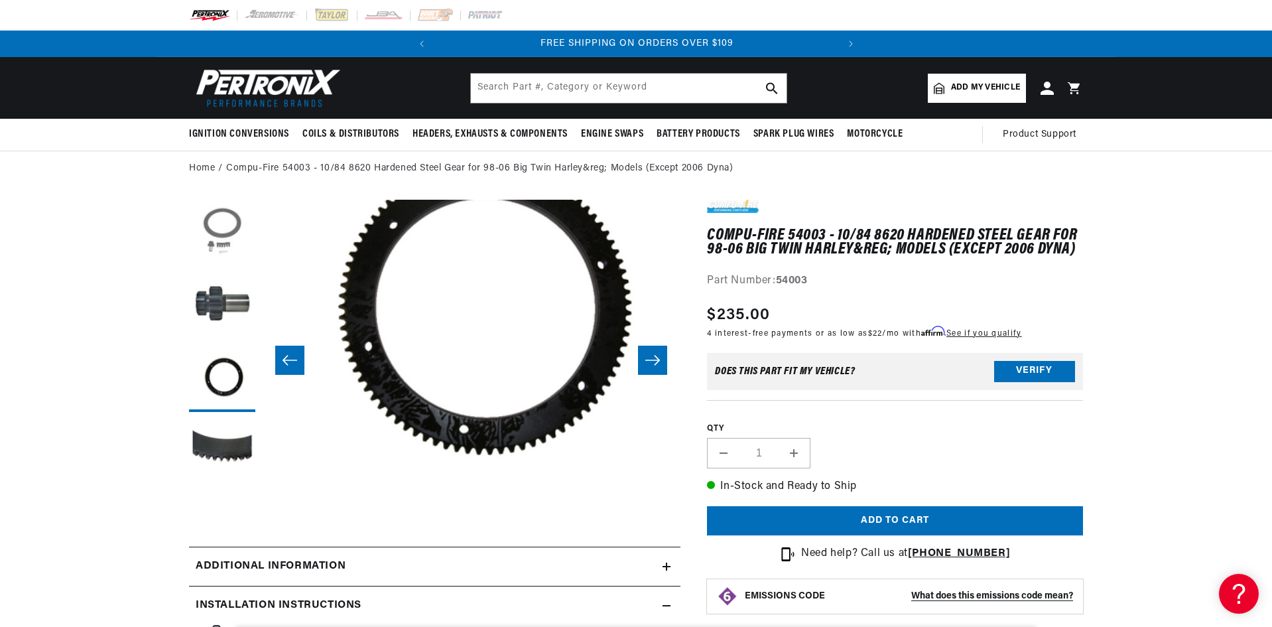
click at [232, 232] on button "Load image 1 in gallery view" at bounding box center [222, 233] width 66 height 66
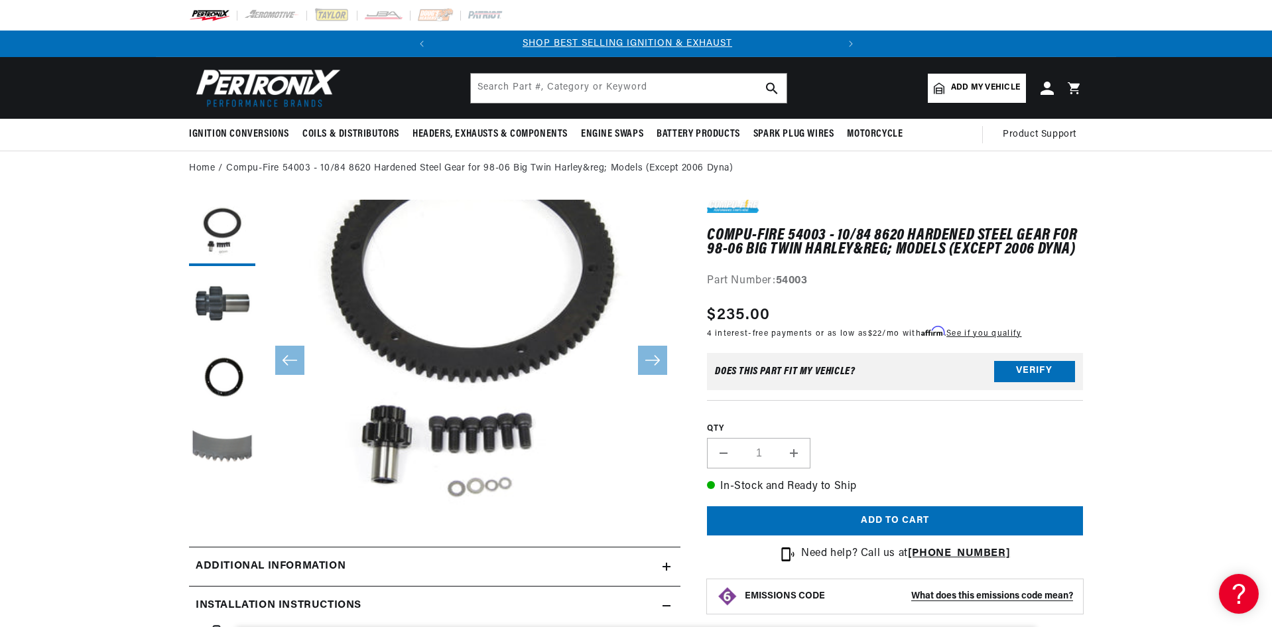
scroll to position [0, 0]
click at [229, 457] on button "Load image 4 in gallery view" at bounding box center [222, 452] width 66 height 66
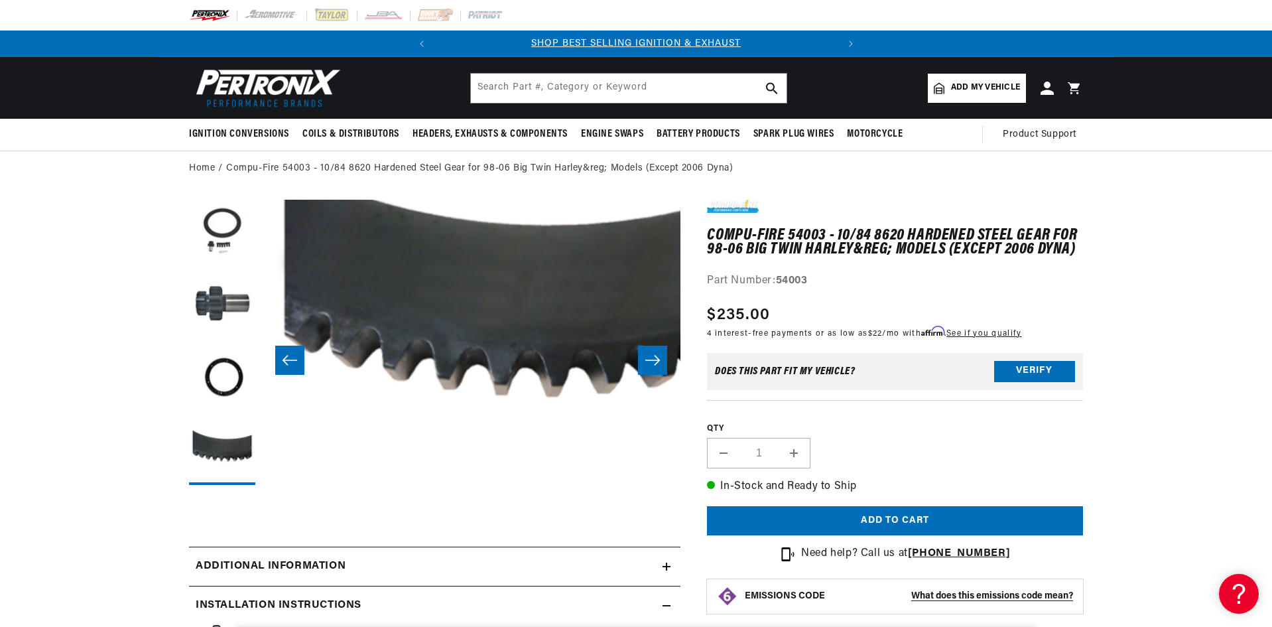
scroll to position [31, 1256]
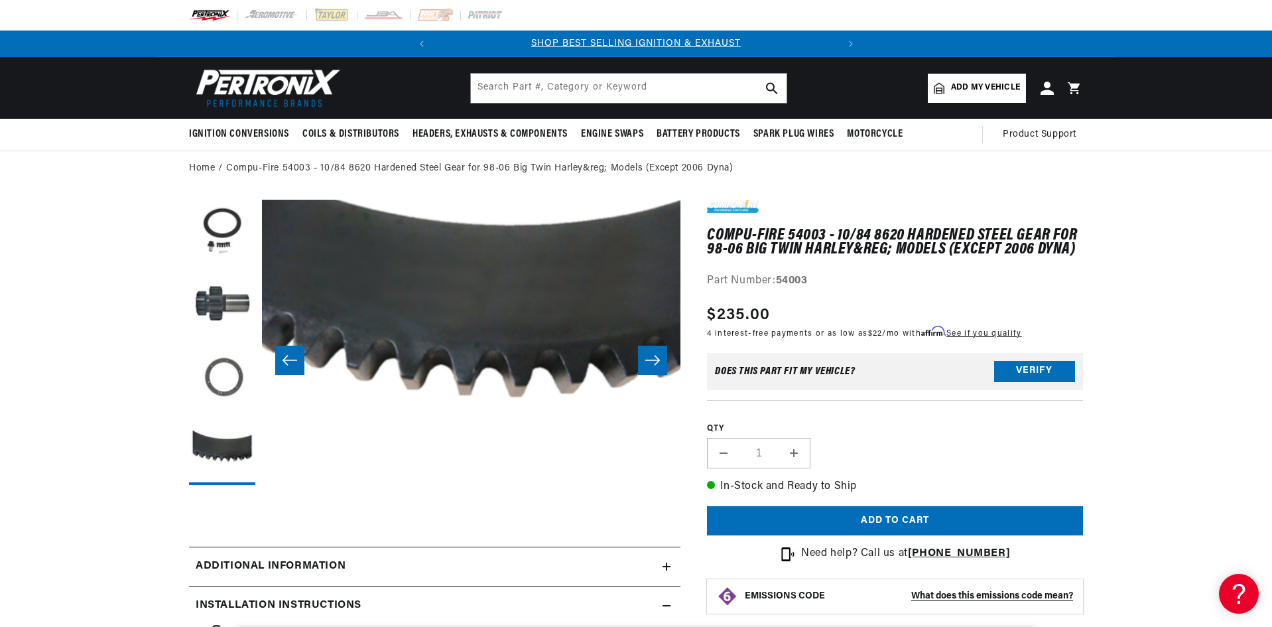
click at [240, 377] on button "Load image 3 in gallery view" at bounding box center [222, 379] width 66 height 66
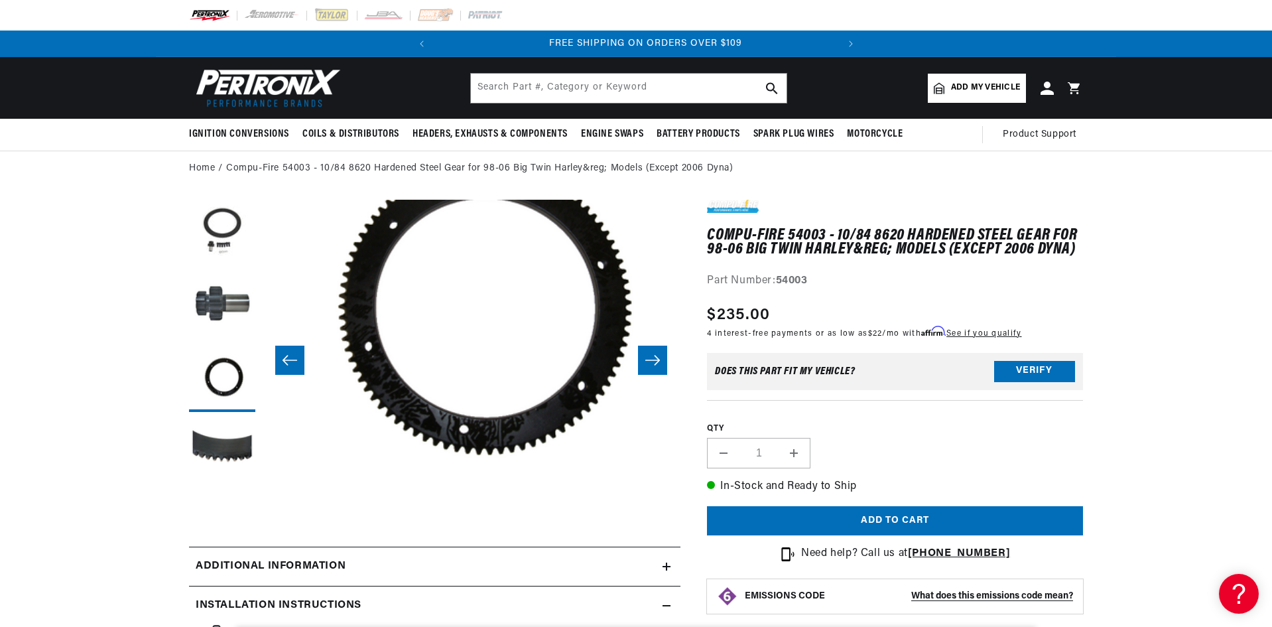
scroll to position [0, 402]
click at [220, 472] on button "Open media 3 in modal" at bounding box center [220, 472] width 0 height 0
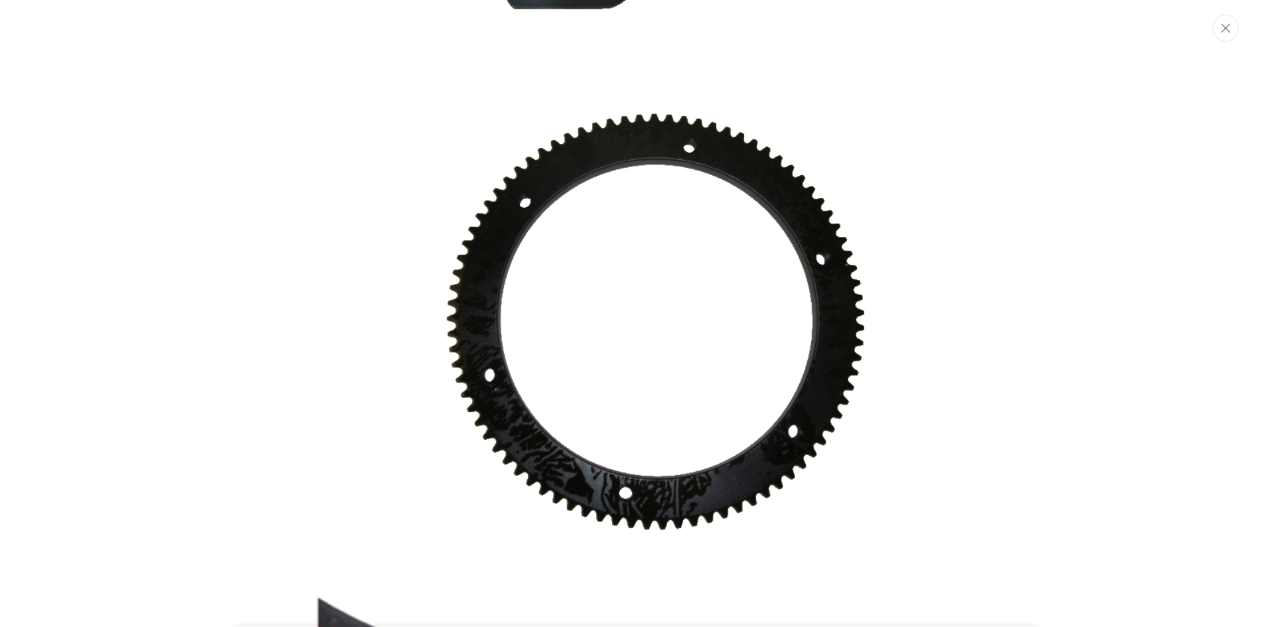
scroll to position [974, 0]
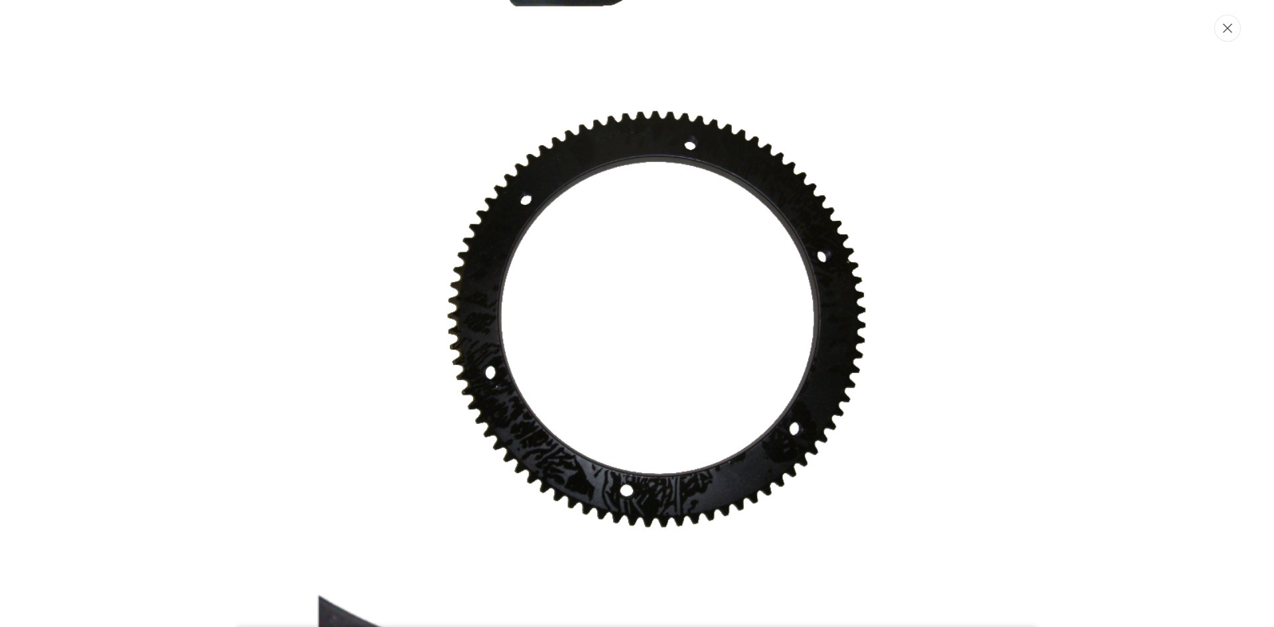
click at [1233, 34] on button "Close" at bounding box center [1227, 28] width 27 height 27
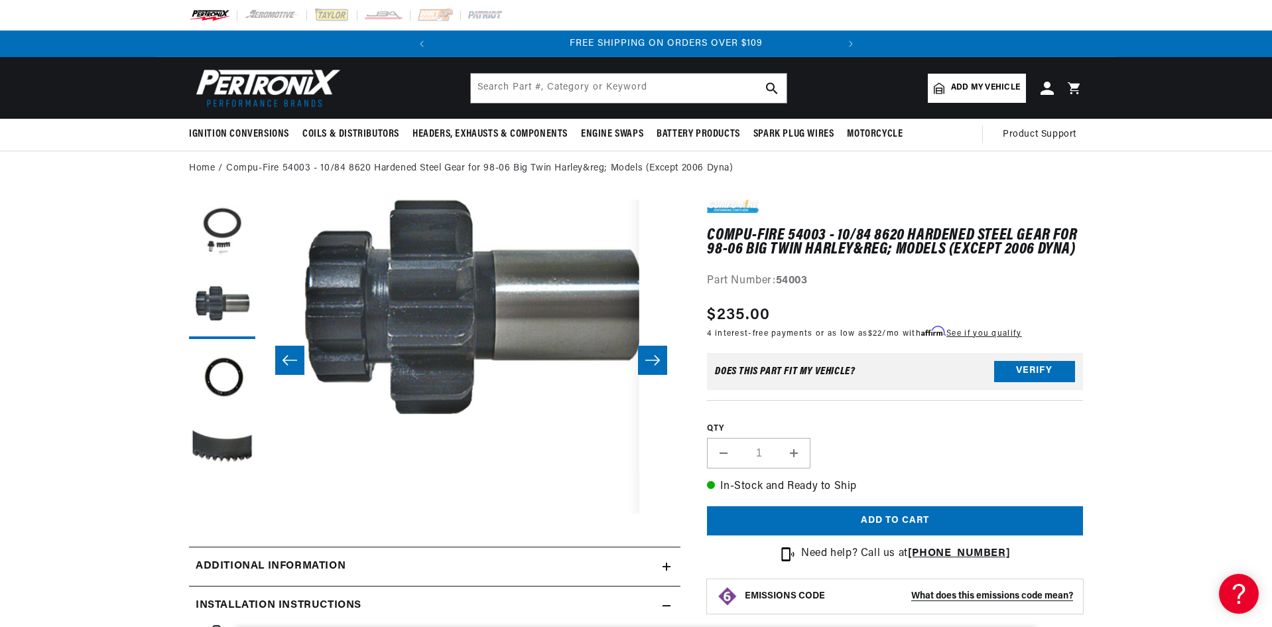
scroll to position [0, 402]
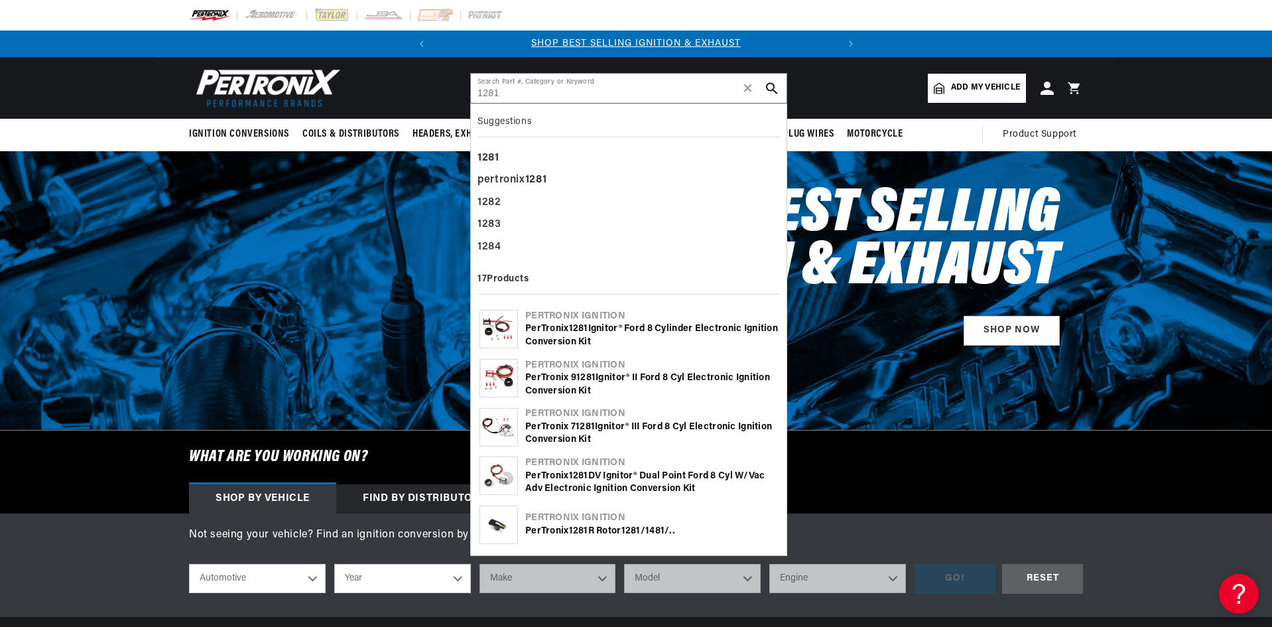
type input "1281"
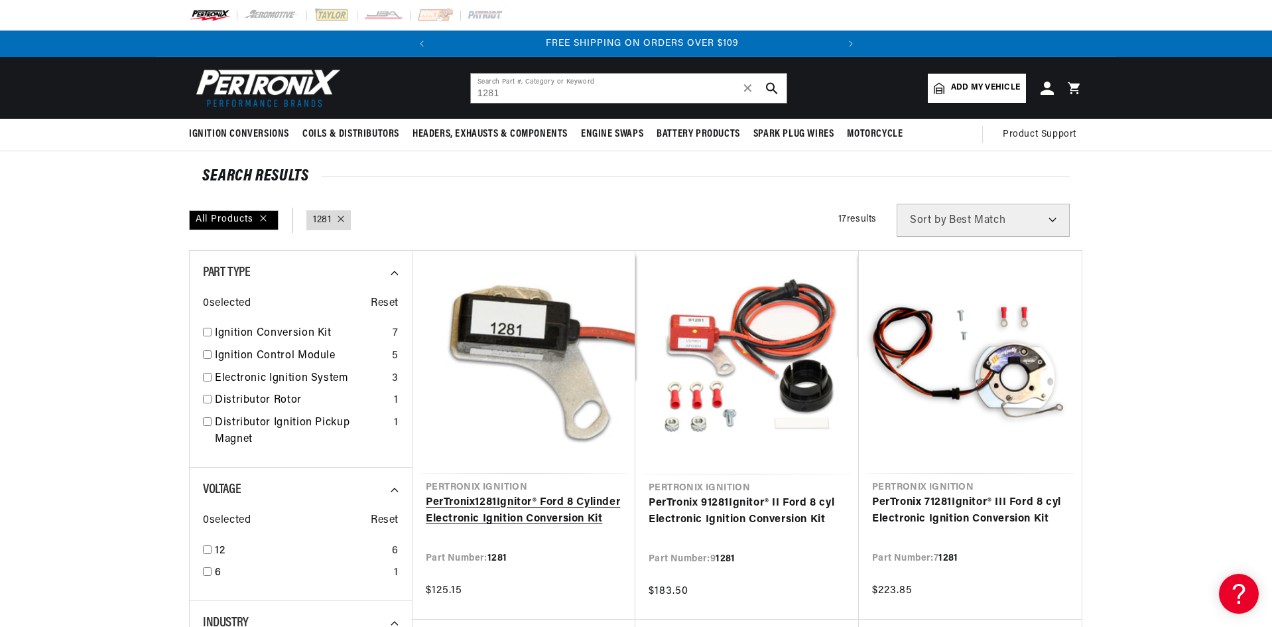
scroll to position [0, 402]
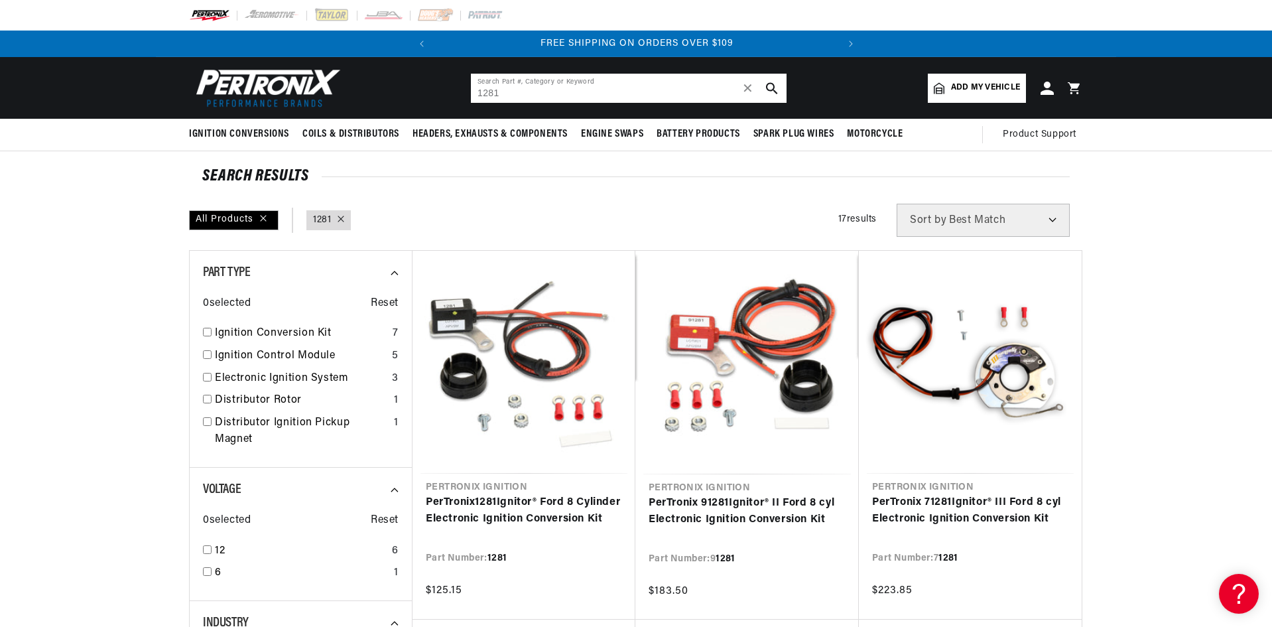
drag, startPoint x: 502, startPoint y: 89, endPoint x: 455, endPoint y: 96, distance: 47.7
click at [455, 96] on header "BETTER SEARCH RESULTS Add your vehicle's year, make, and model to find parts be…" at bounding box center [636, 88] width 961 height 62
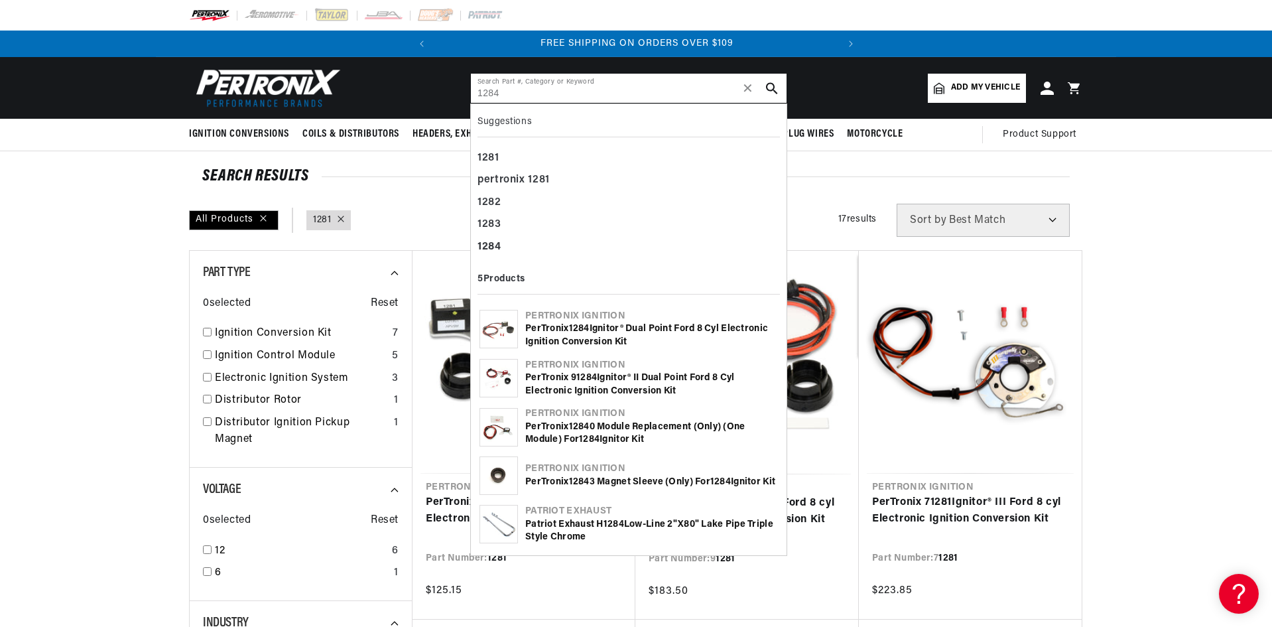
scroll to position [0, 60]
type input "1284"
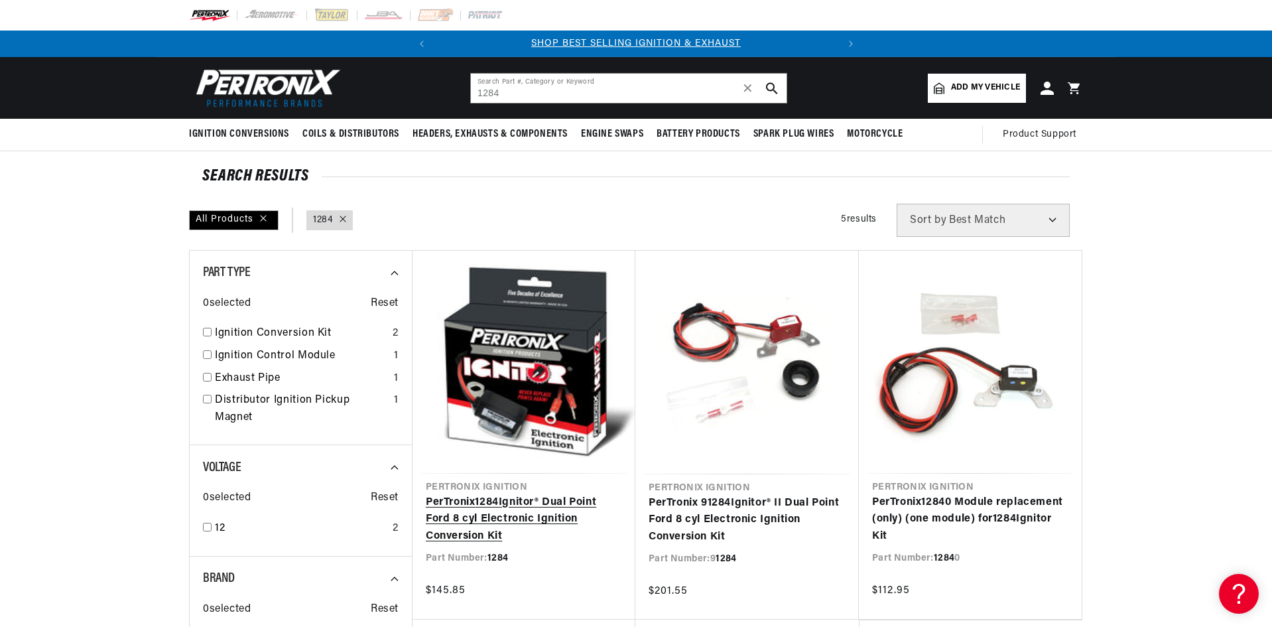
click at [522, 515] on link "PerTronix 1284 Ignitor® Dual Point Ford 8 cyl Electronic Ignition Conversion Kit" at bounding box center [524, 519] width 196 height 51
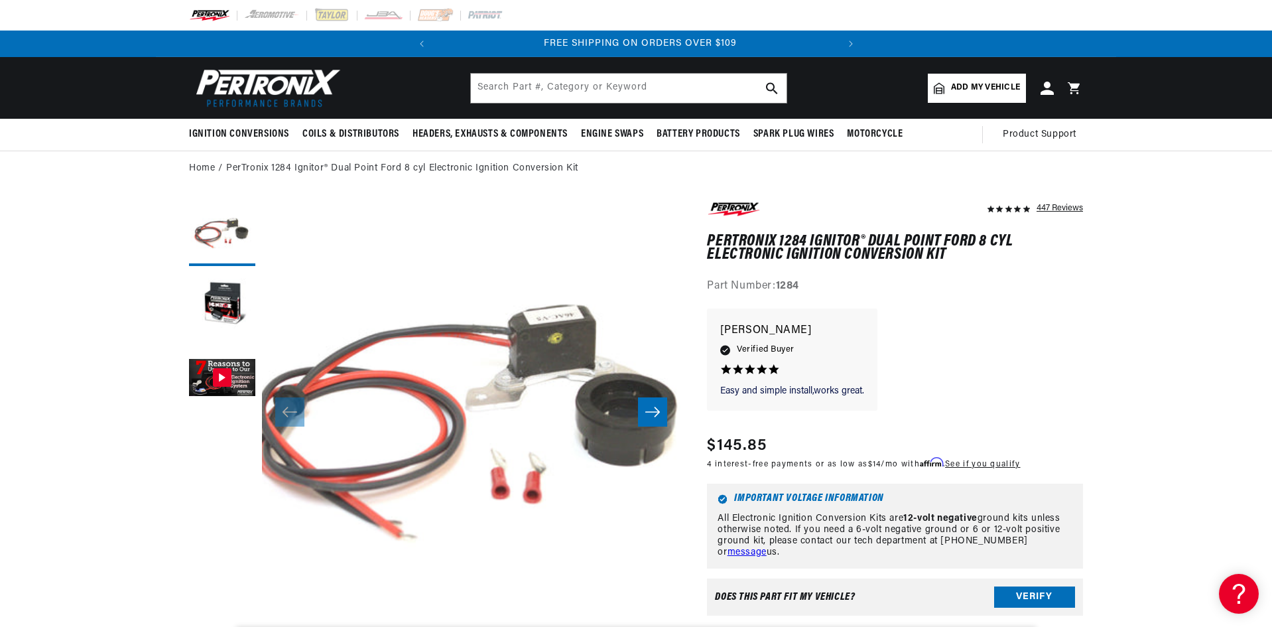
scroll to position [0, 402]
click at [500, 93] on input "text" at bounding box center [629, 88] width 316 height 29
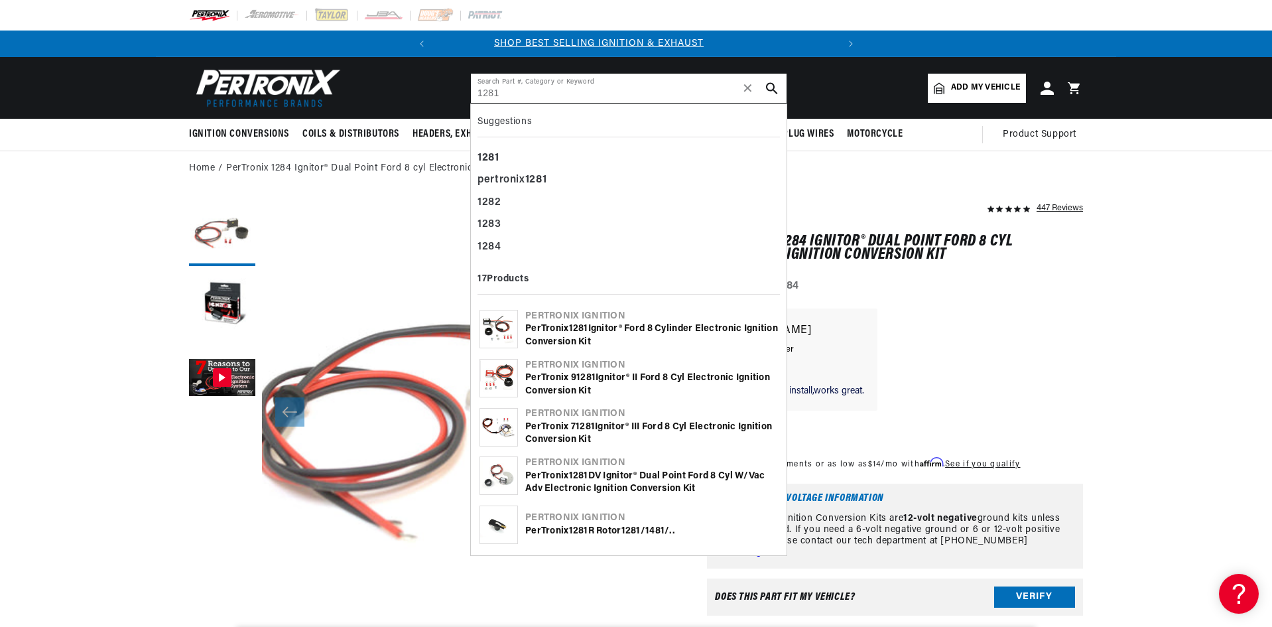
scroll to position [0, 0]
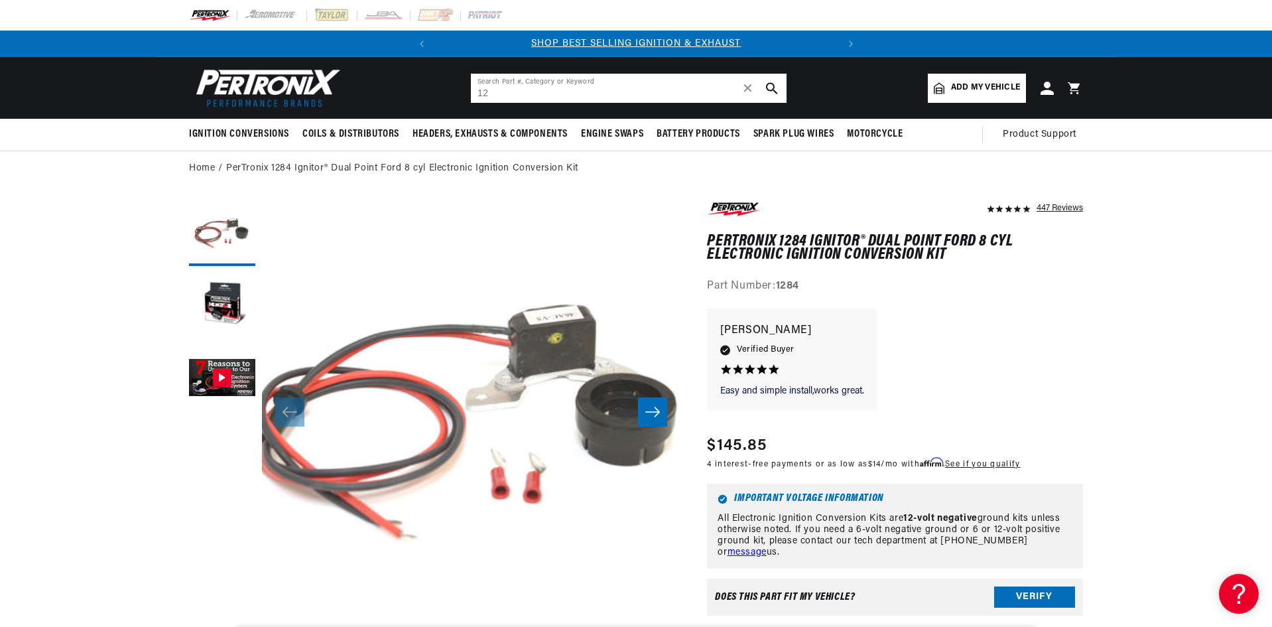
type input "1"
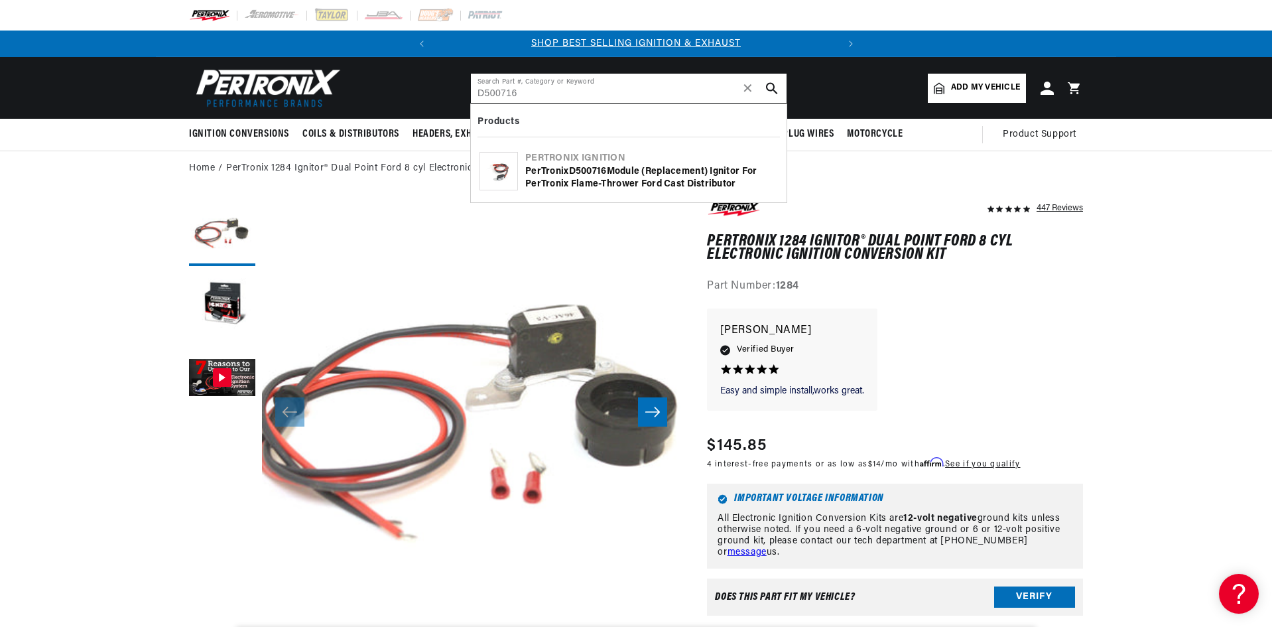
type input "D500716"
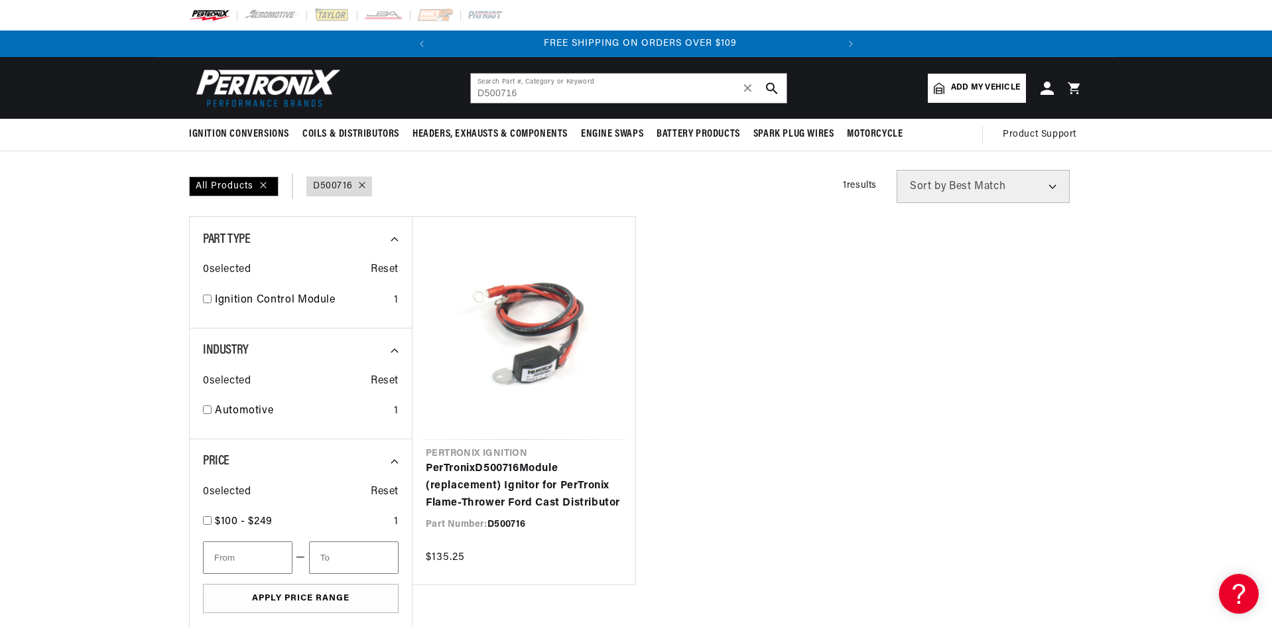
scroll to position [0, 402]
click at [561, 460] on link "PerTronix D500716 Module (replacement) Ignitor for PerTronix Flame-Thrower Ford…" at bounding box center [524, 485] width 196 height 51
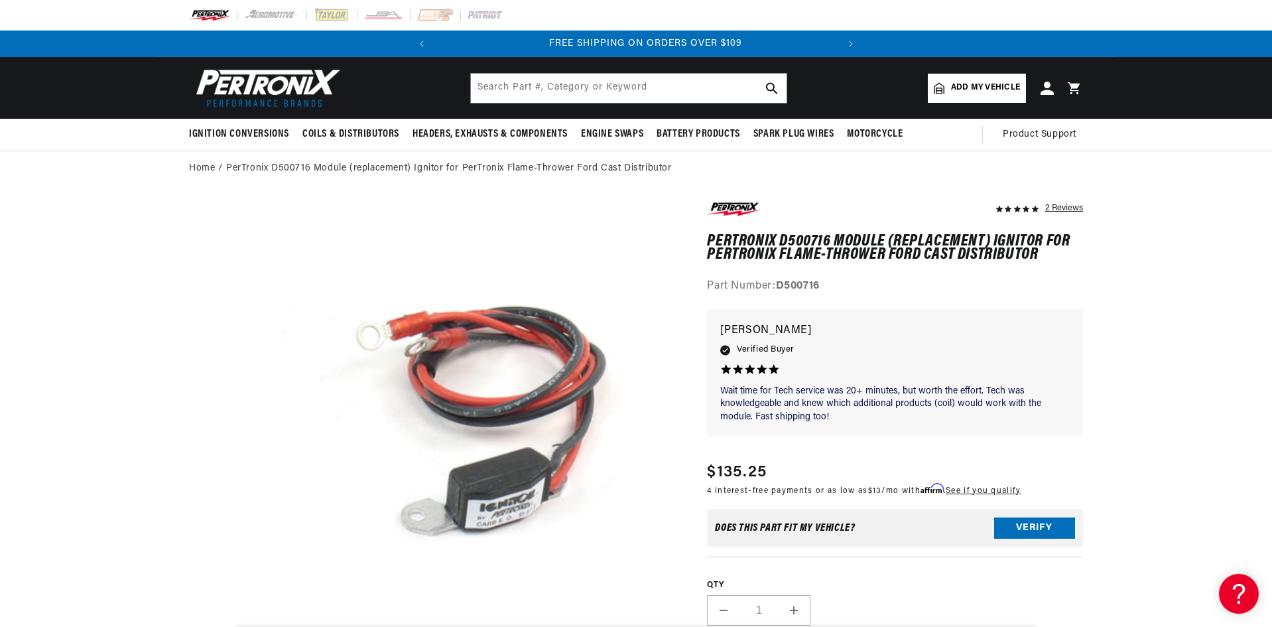
scroll to position [0, 402]
click at [811, 287] on strong "D500716" at bounding box center [798, 286] width 44 height 11
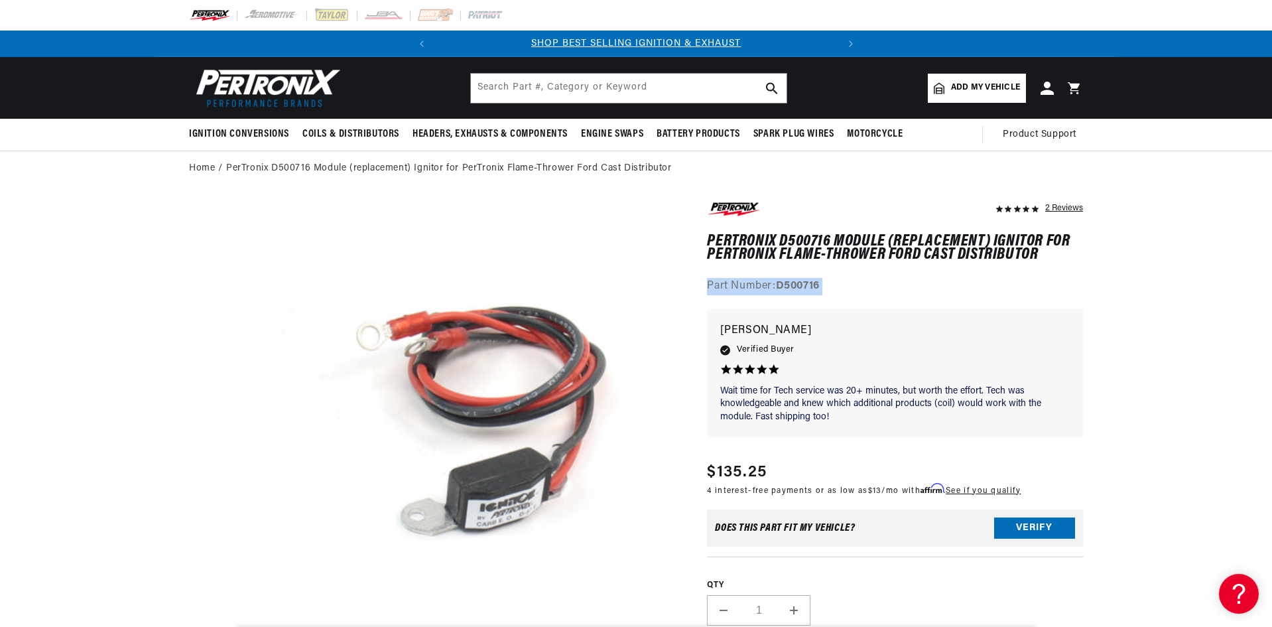
click at [807, 291] on strong "D500716" at bounding box center [798, 286] width 44 height 11
click at [906, 261] on h1 "PerTronix D500716 Module (replacement) Ignitor for PerTronix Flame-Thrower Ford…" at bounding box center [895, 248] width 376 height 27
drag, startPoint x: 805, startPoint y: 286, endPoint x: 780, endPoint y: 286, distance: 25.2
click at [780, 286] on strong "D500716" at bounding box center [798, 286] width 44 height 11
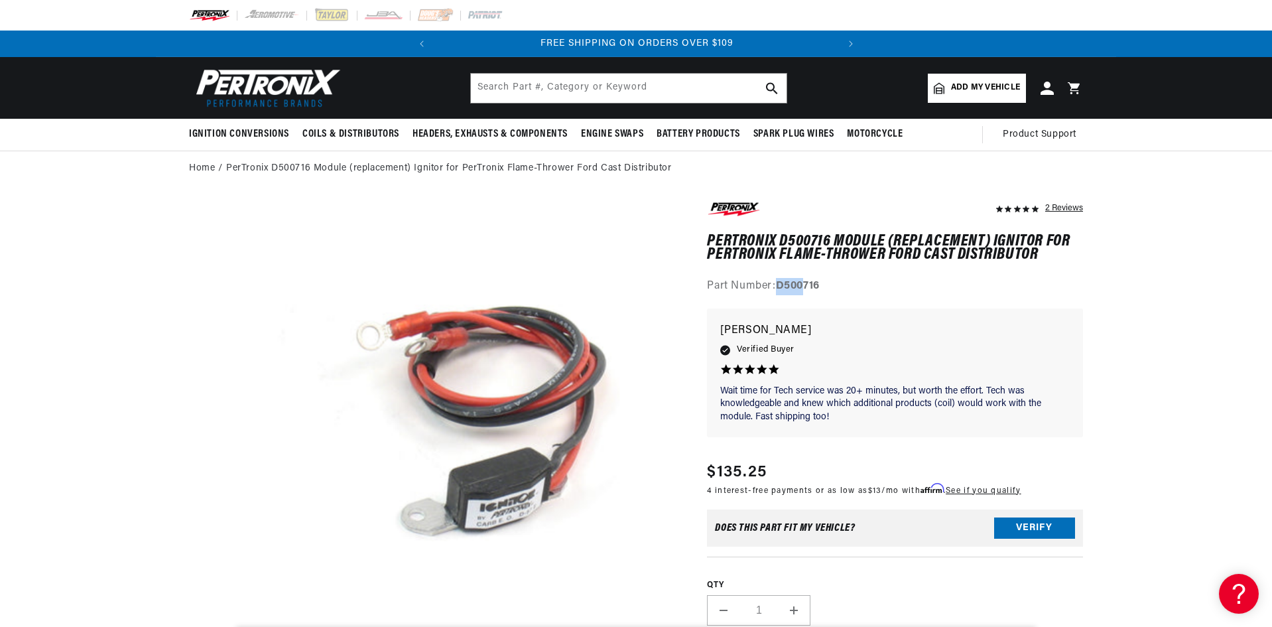
click at [808, 285] on strong "D500716" at bounding box center [798, 286] width 44 height 11
click at [809, 285] on strong "D500716" at bounding box center [798, 286] width 44 height 11
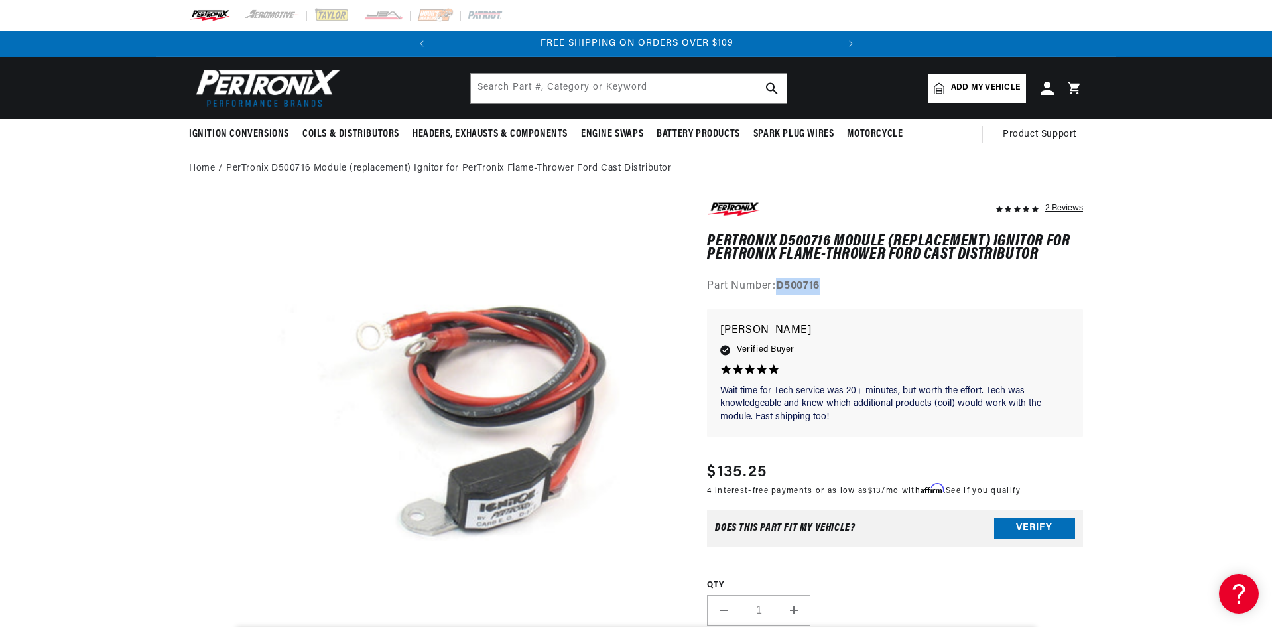
click at [810, 285] on strong "D500716" at bounding box center [798, 286] width 44 height 11
